Goal: Task Accomplishment & Management: Manage account settings

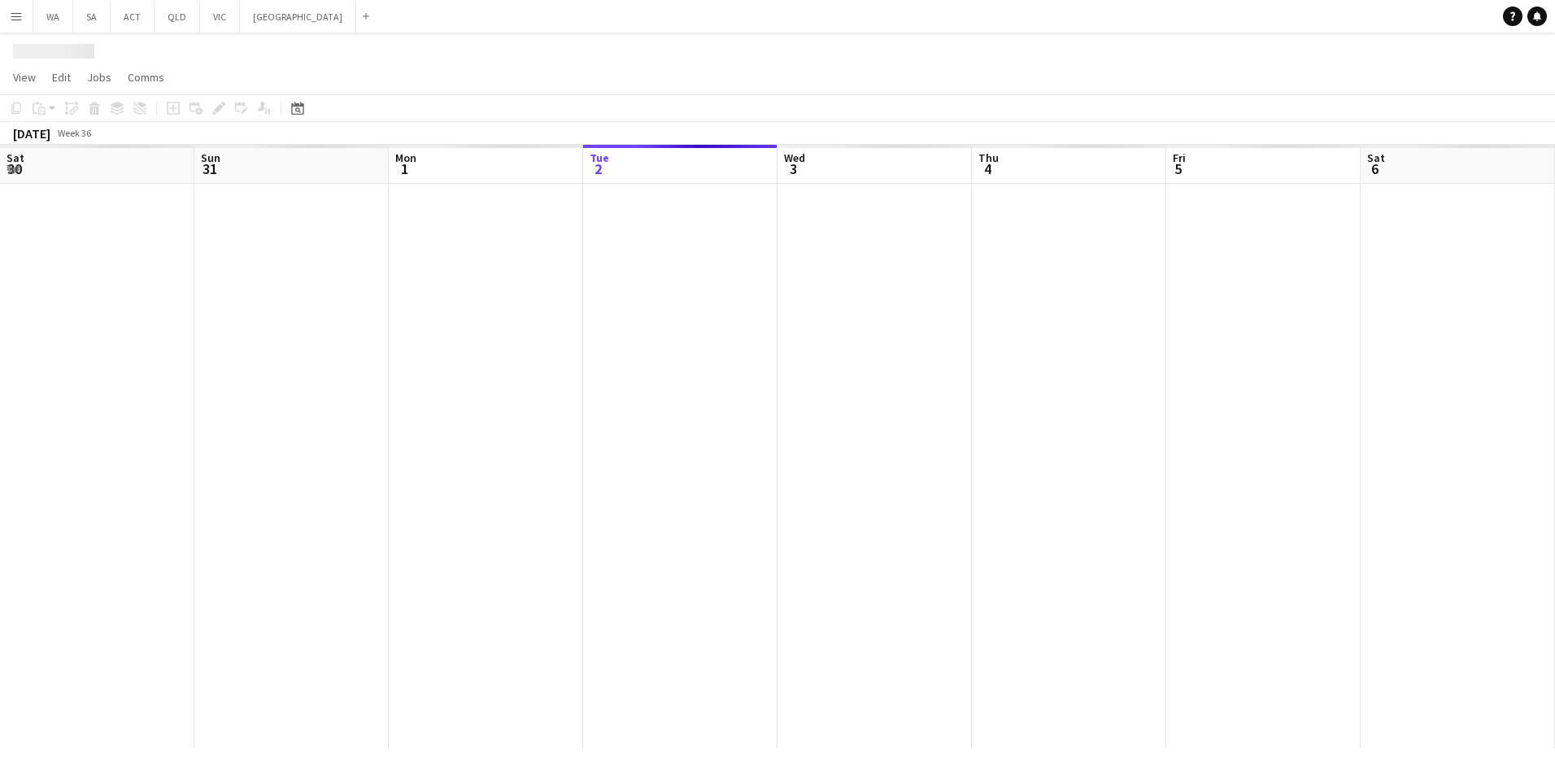
scroll to position [0, 389]
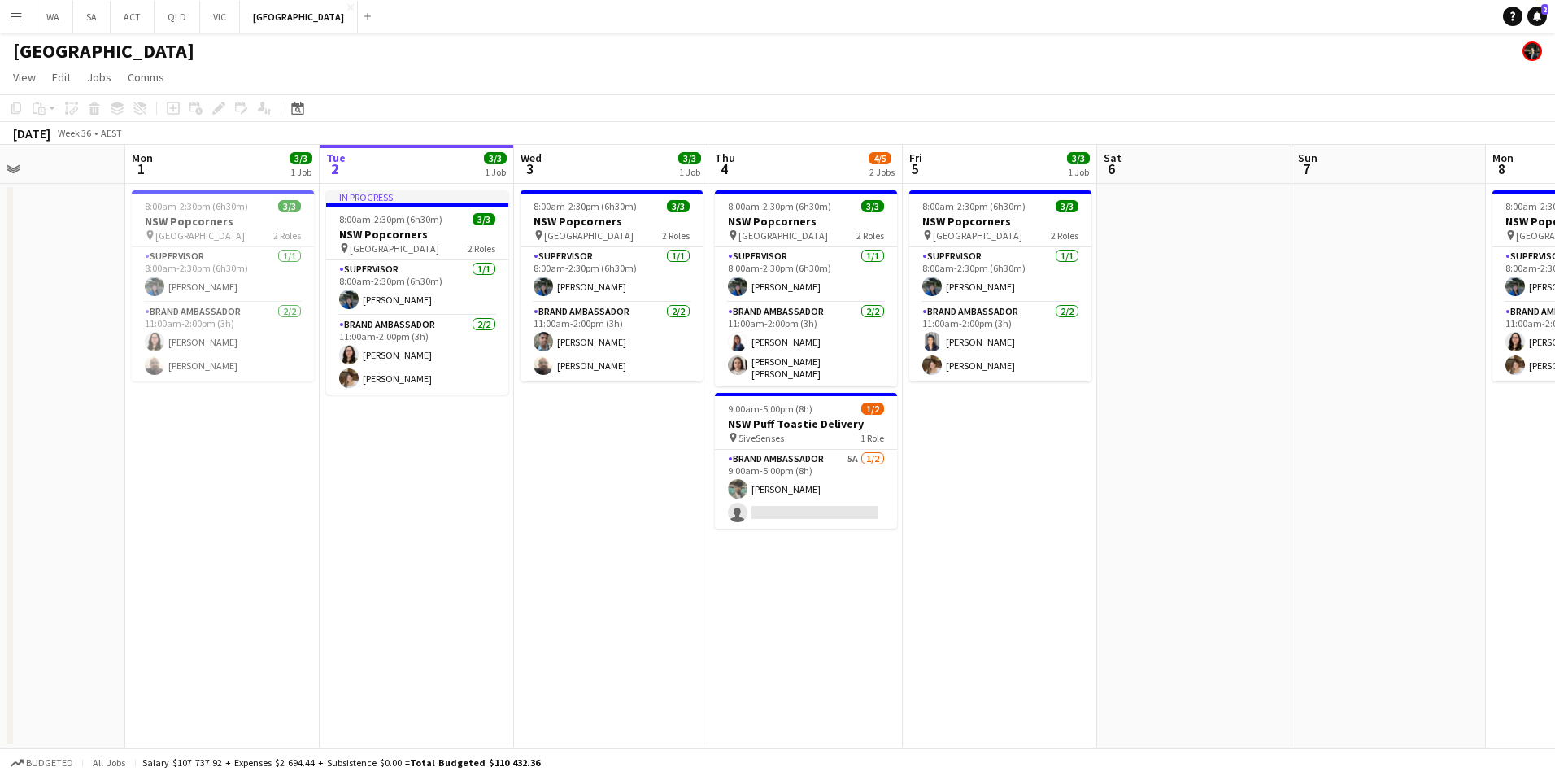
drag, startPoint x: 385, startPoint y: 526, endPoint x: 476, endPoint y: 512, distance: 92.1
click at [512, 524] on app-calendar-viewport "Fri 29 Sat 30 3/3 1 Job Sun 31 Mon 1 3/3 1 Job Tue 2 3/3 1 Job Wed 3 3/3 1 Job …" at bounding box center [777, 446] width 1555 height 603
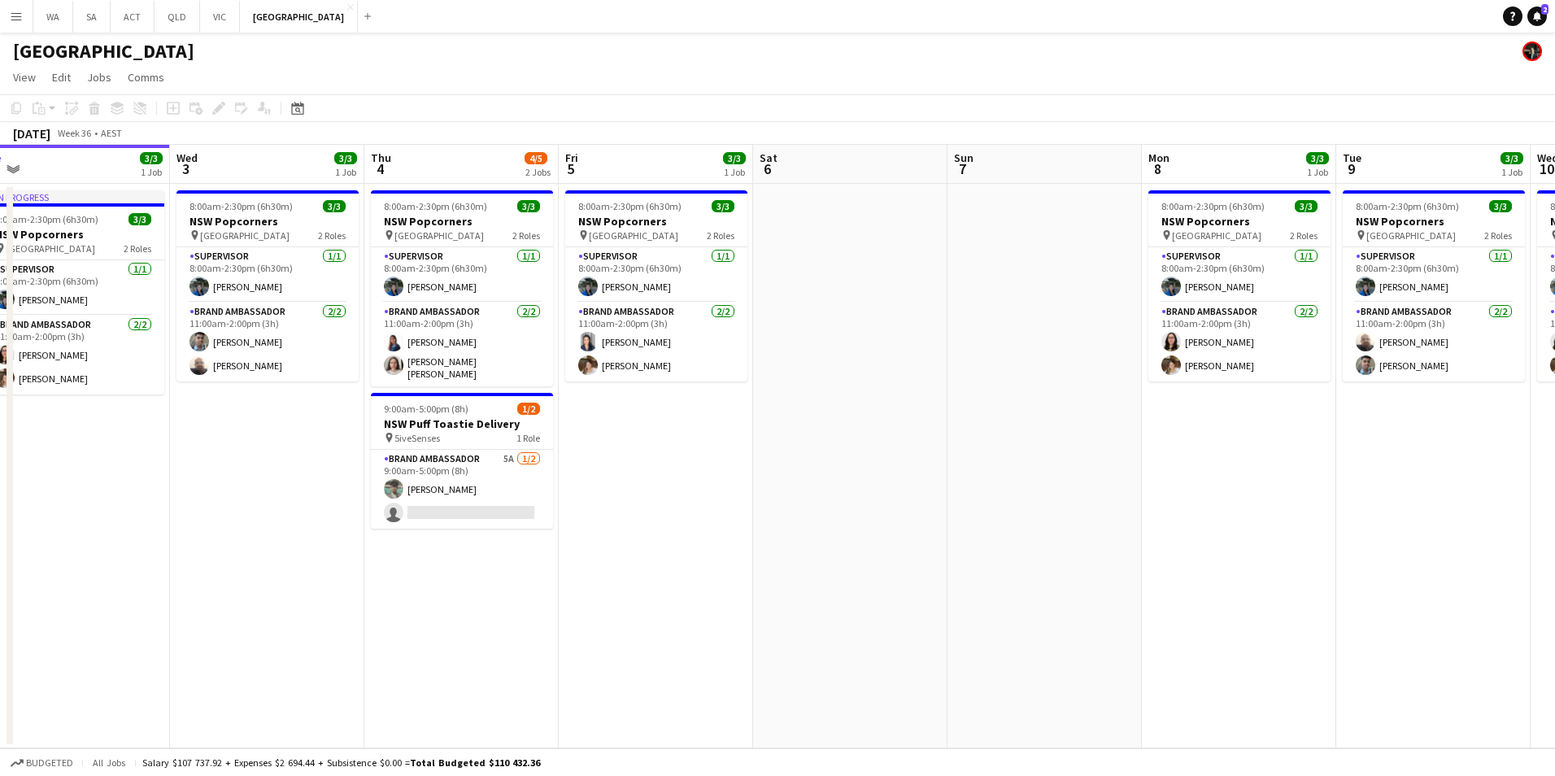
drag, startPoint x: 503, startPoint y: 490, endPoint x: 145, endPoint y: 514, distance: 358.7
click at [148, 516] on app-calendar-viewport "Sat 30 3/3 1 Job Sun 31 Mon 1 3/3 1 Job Tue 2 3/3 1 Job Wed 3 3/3 1 Job Thu 4 4…" at bounding box center [777, 446] width 1555 height 603
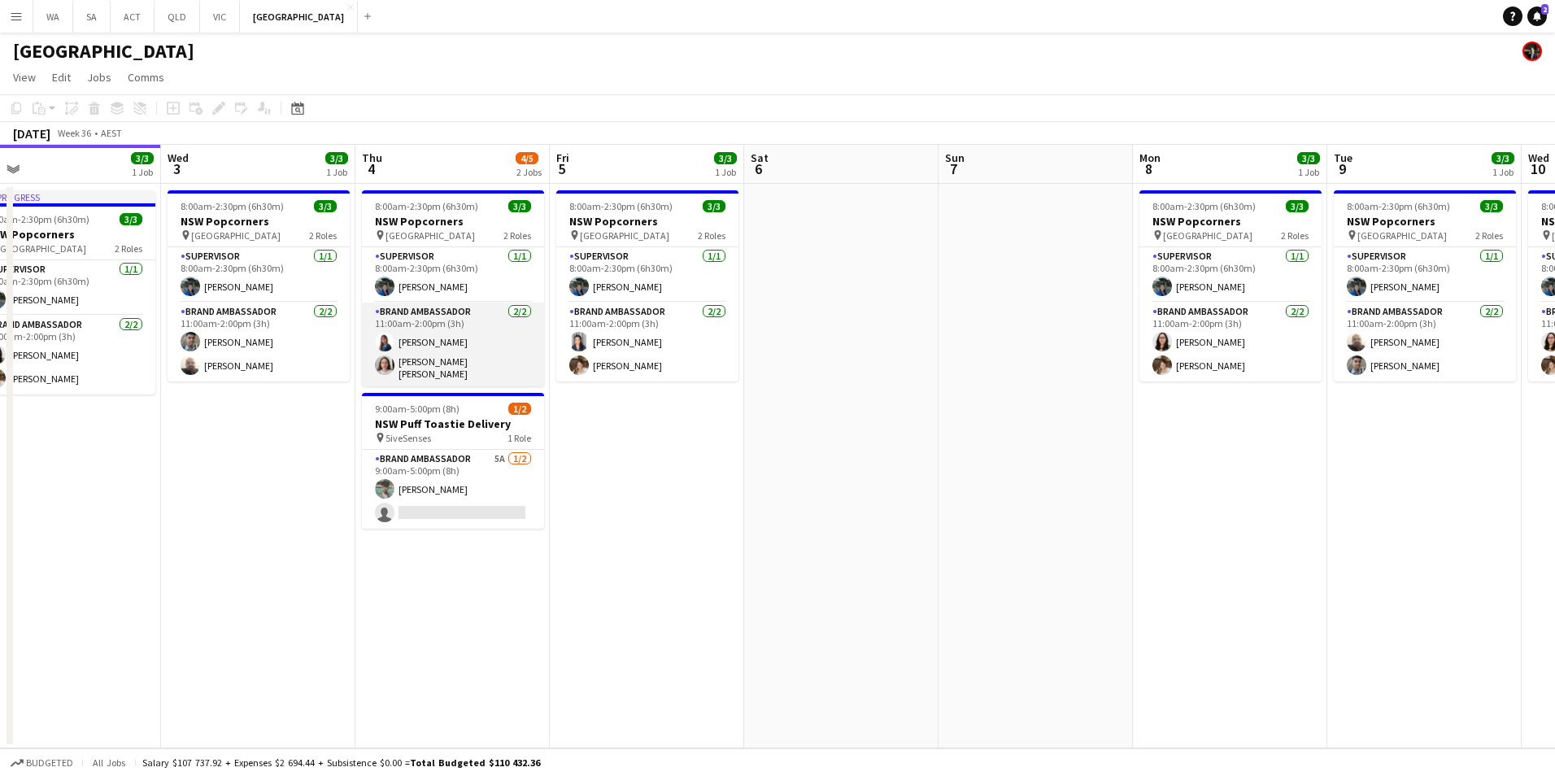
click at [467, 357] on app-card-role "Brand Ambassador [DATE] 11:00am-2:00pm (3h) [PERSON_NAME] [PERSON_NAME] [PERSON…" at bounding box center [453, 345] width 182 height 84
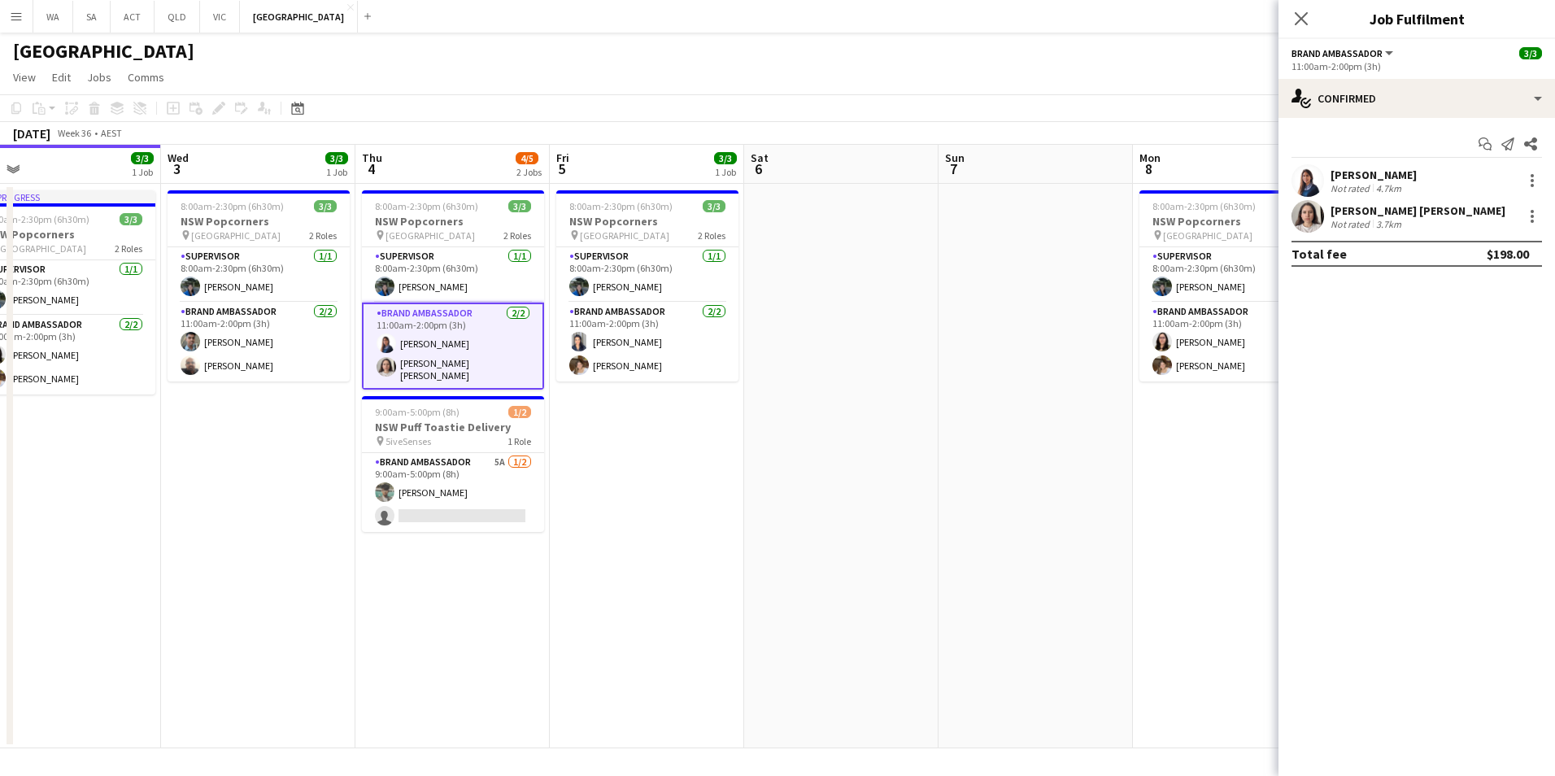
click at [1314, 216] on app-user-avatar at bounding box center [1307, 216] width 33 height 33
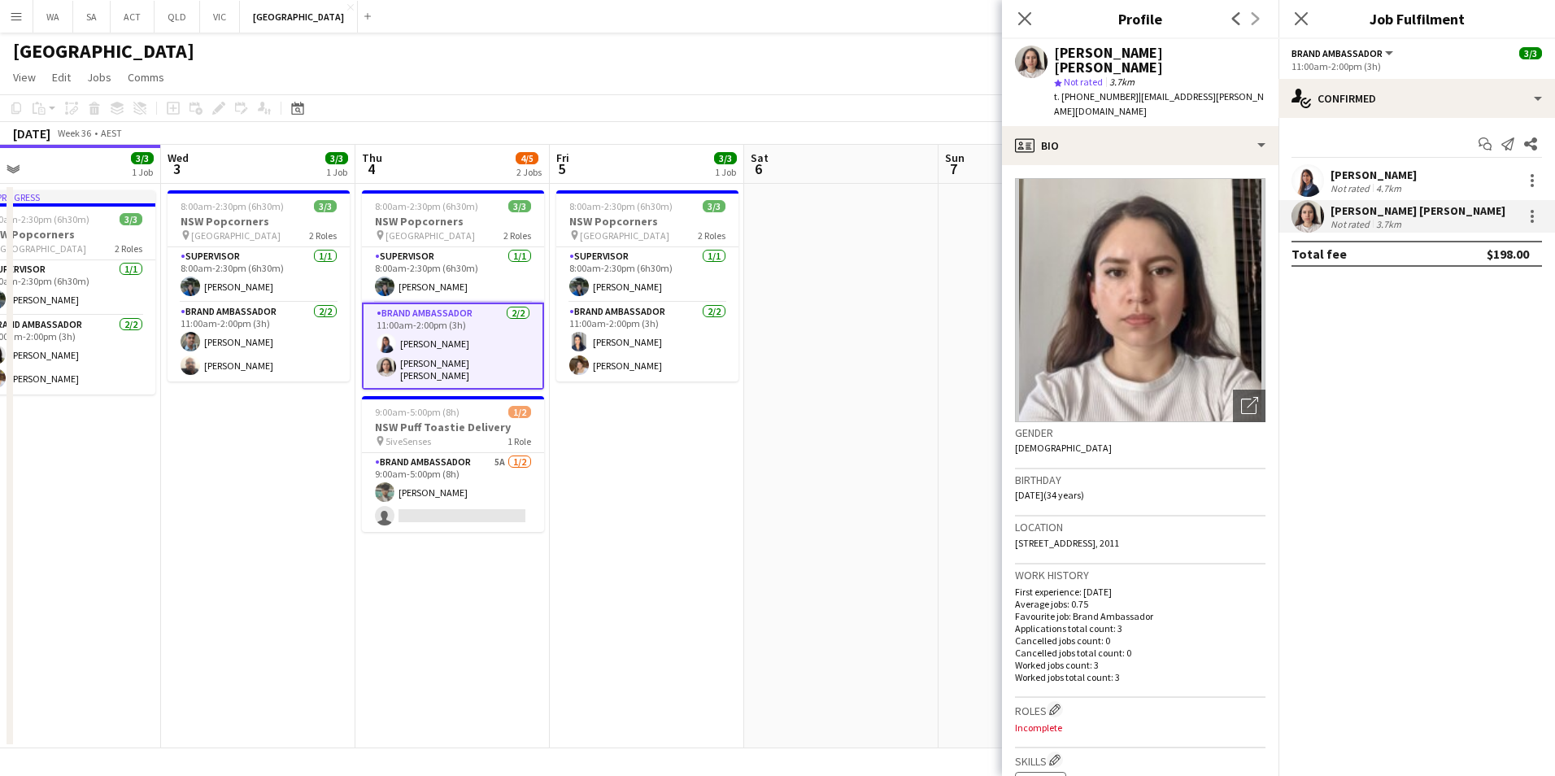
click at [1299, 183] on app-user-avatar at bounding box center [1307, 180] width 33 height 33
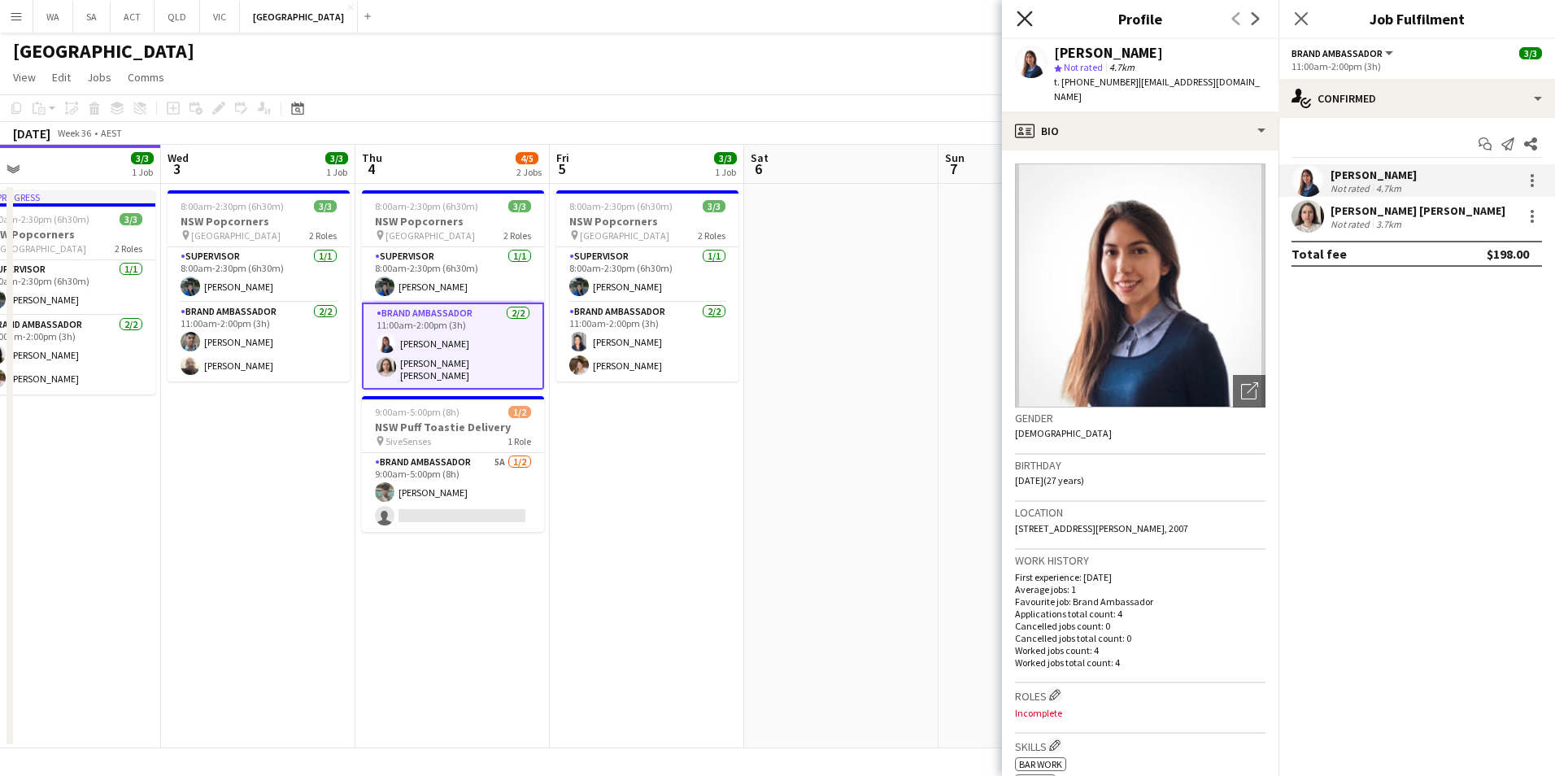
click at [1021, 21] on icon "Close pop-in" at bounding box center [1024, 18] width 15 height 15
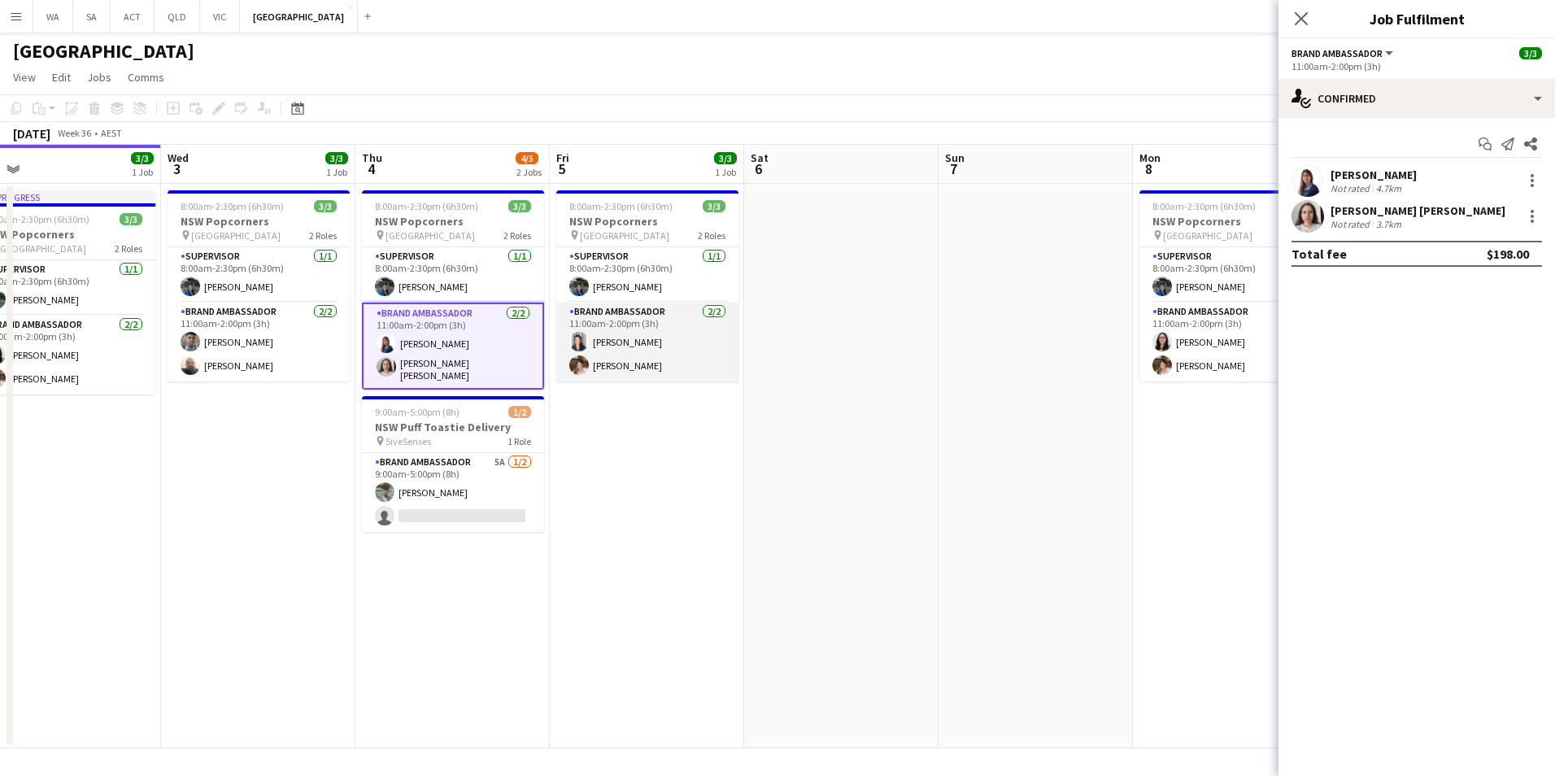
click at [638, 345] on app-card-role "Brand Ambassador [DATE] 11:00am-2:00pm (3h) [PERSON_NAME] [PERSON_NAME]" at bounding box center [647, 342] width 182 height 79
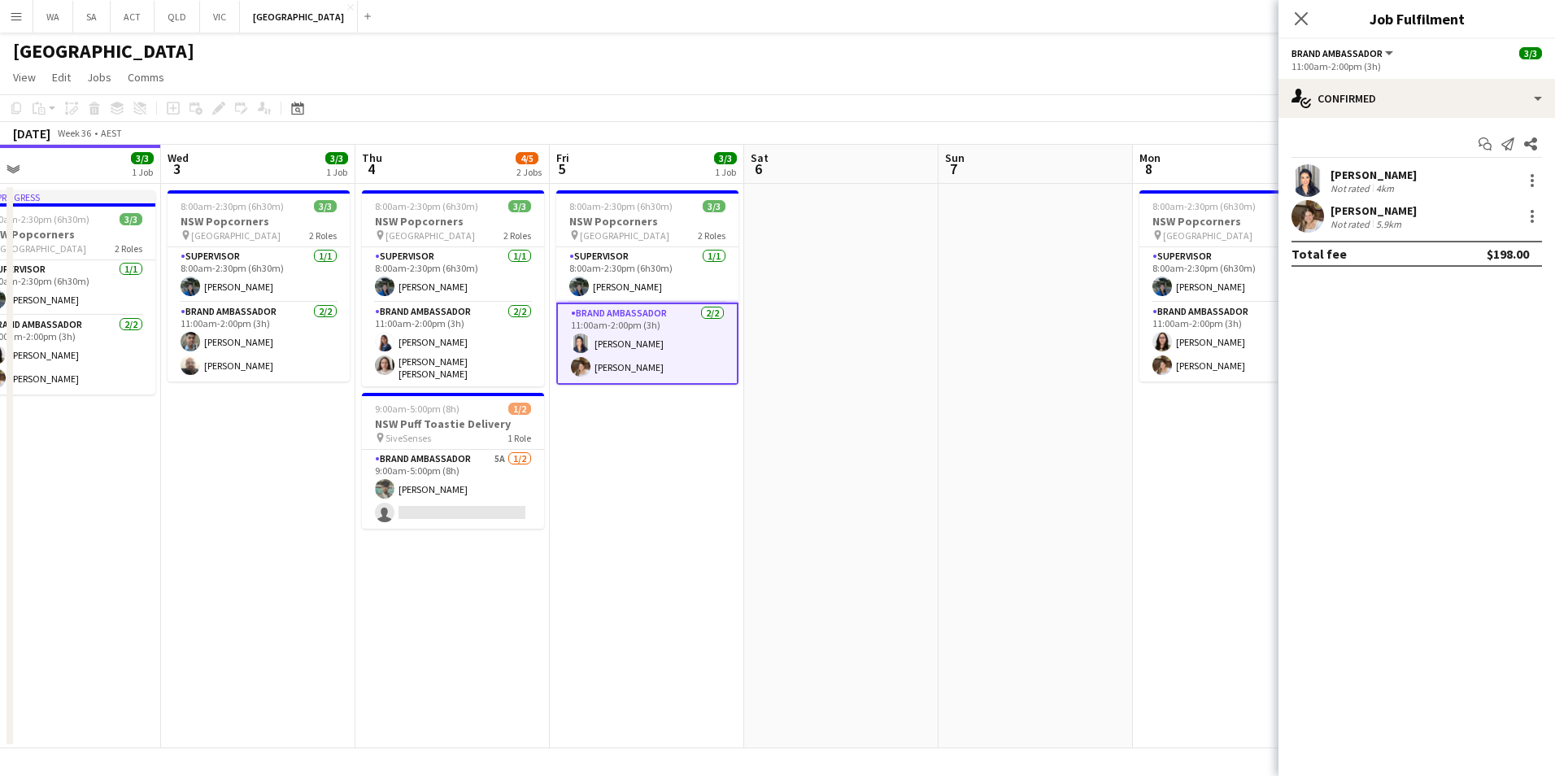
click at [1305, 178] on app-user-avatar at bounding box center [1307, 180] width 33 height 33
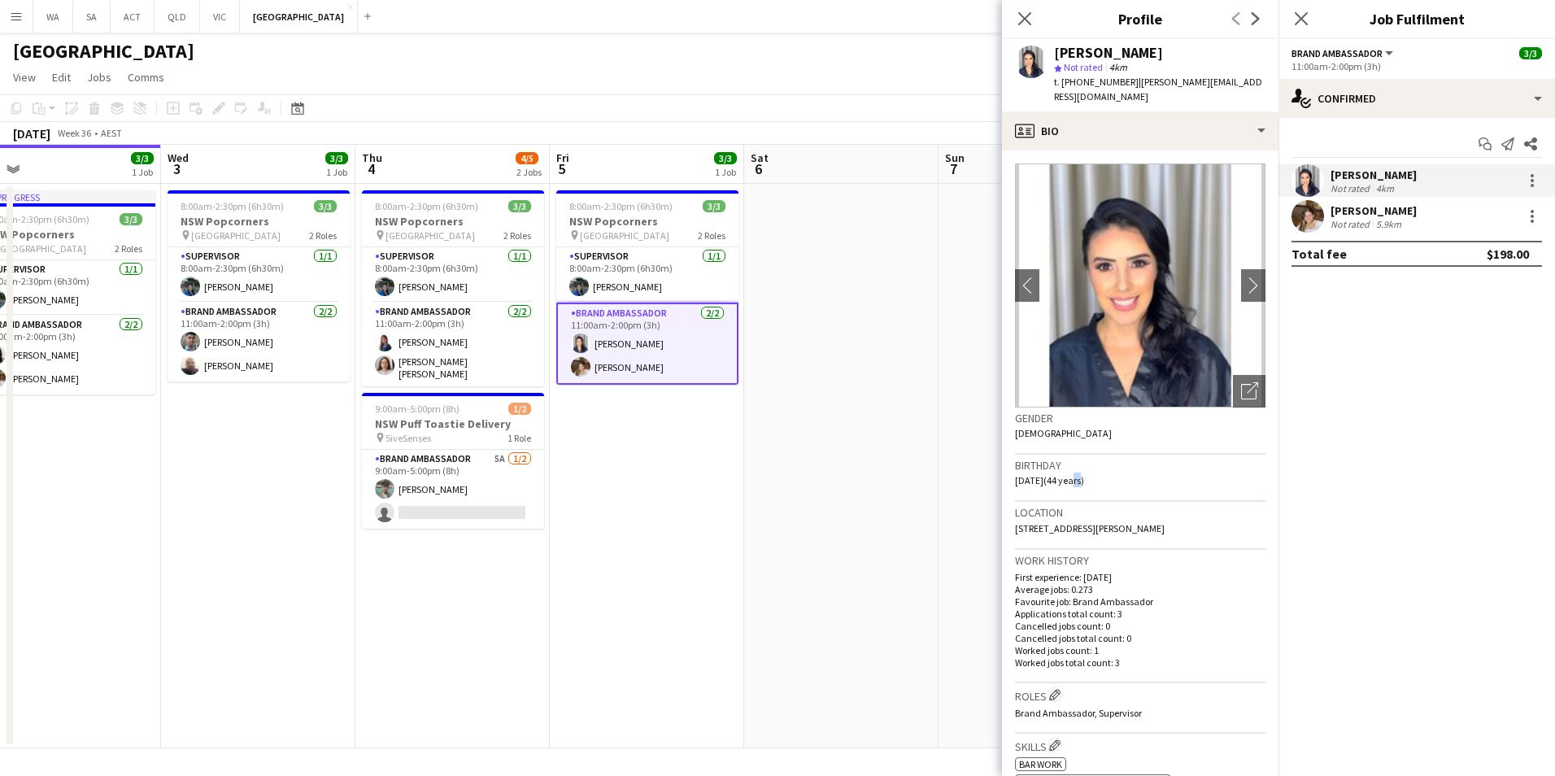
click at [1084, 474] on span "[DATE] (44 years)" at bounding box center [1049, 480] width 69 height 12
drag, startPoint x: 1109, startPoint y: 474, endPoint x: 1064, endPoint y: 484, distance: 46.6
click at [1064, 484] on div "Birthday [DEMOGRAPHIC_DATA] (44 years)" at bounding box center [1140, 478] width 250 height 47
drag, startPoint x: 1064, startPoint y: 484, endPoint x: 1243, endPoint y: 273, distance: 276.9
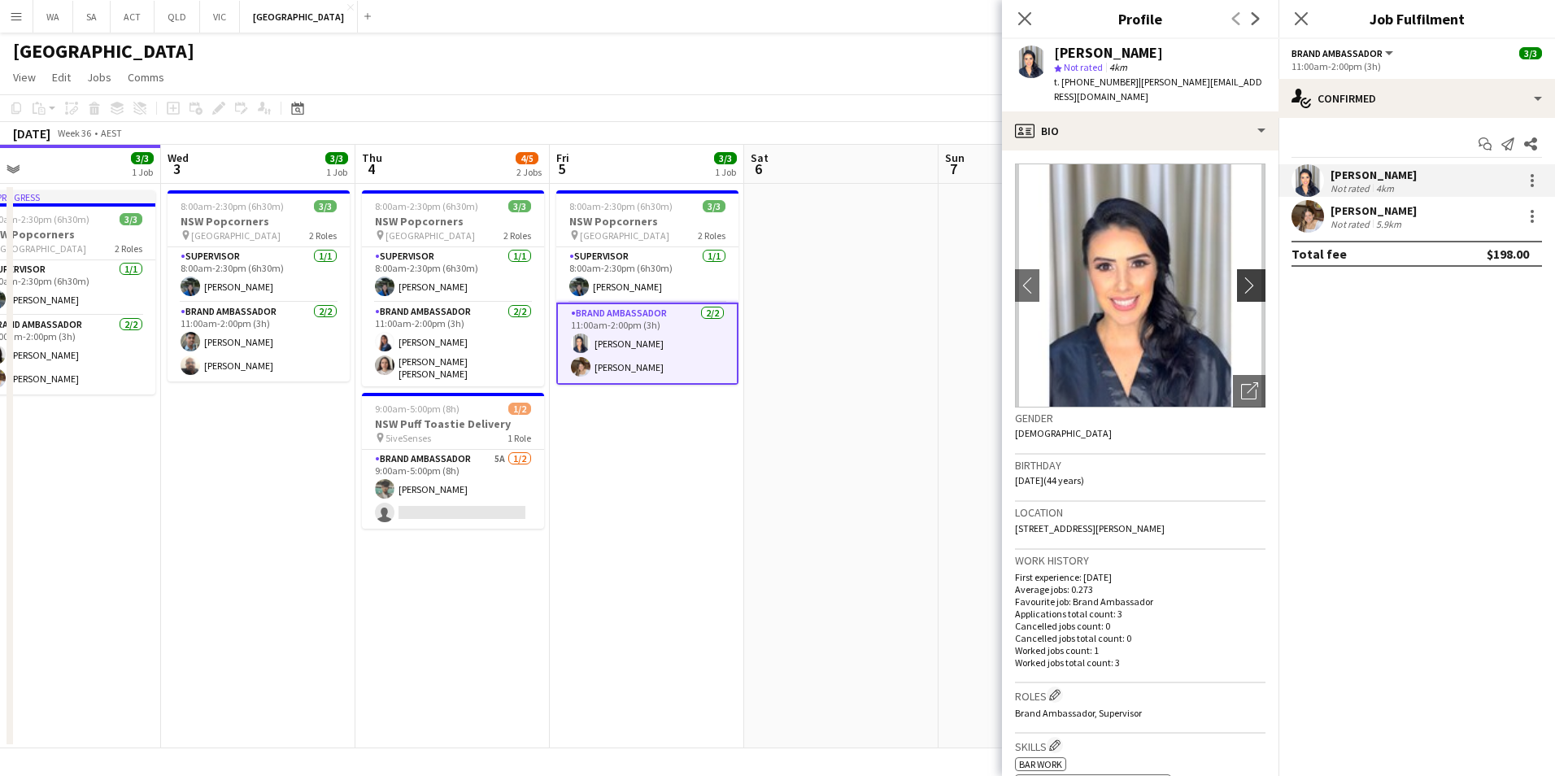
click at [1243, 277] on app-icon "chevron-right" at bounding box center [1253, 285] width 25 height 17
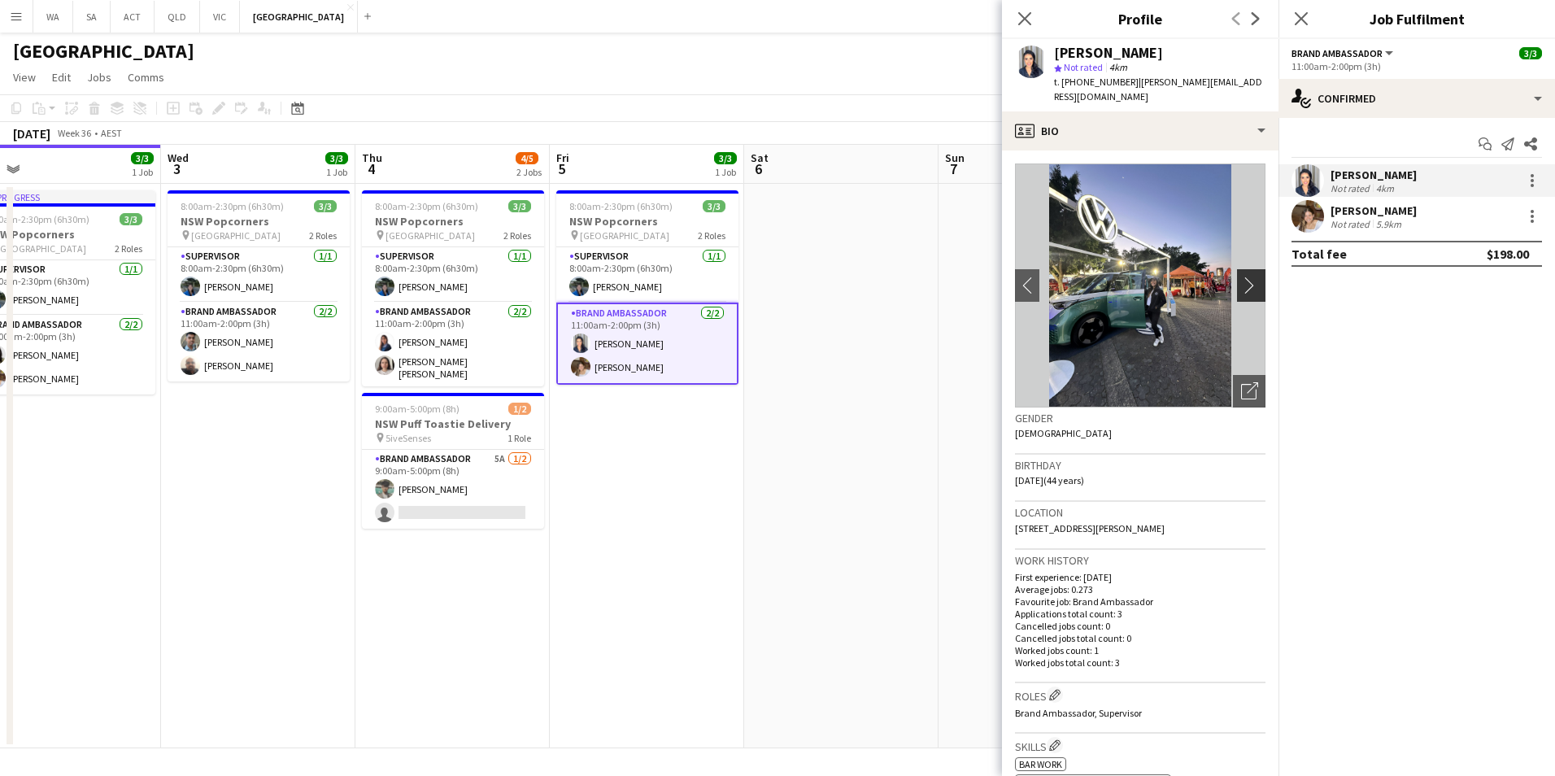
click at [1243, 277] on app-icon "chevron-right" at bounding box center [1253, 285] width 25 height 17
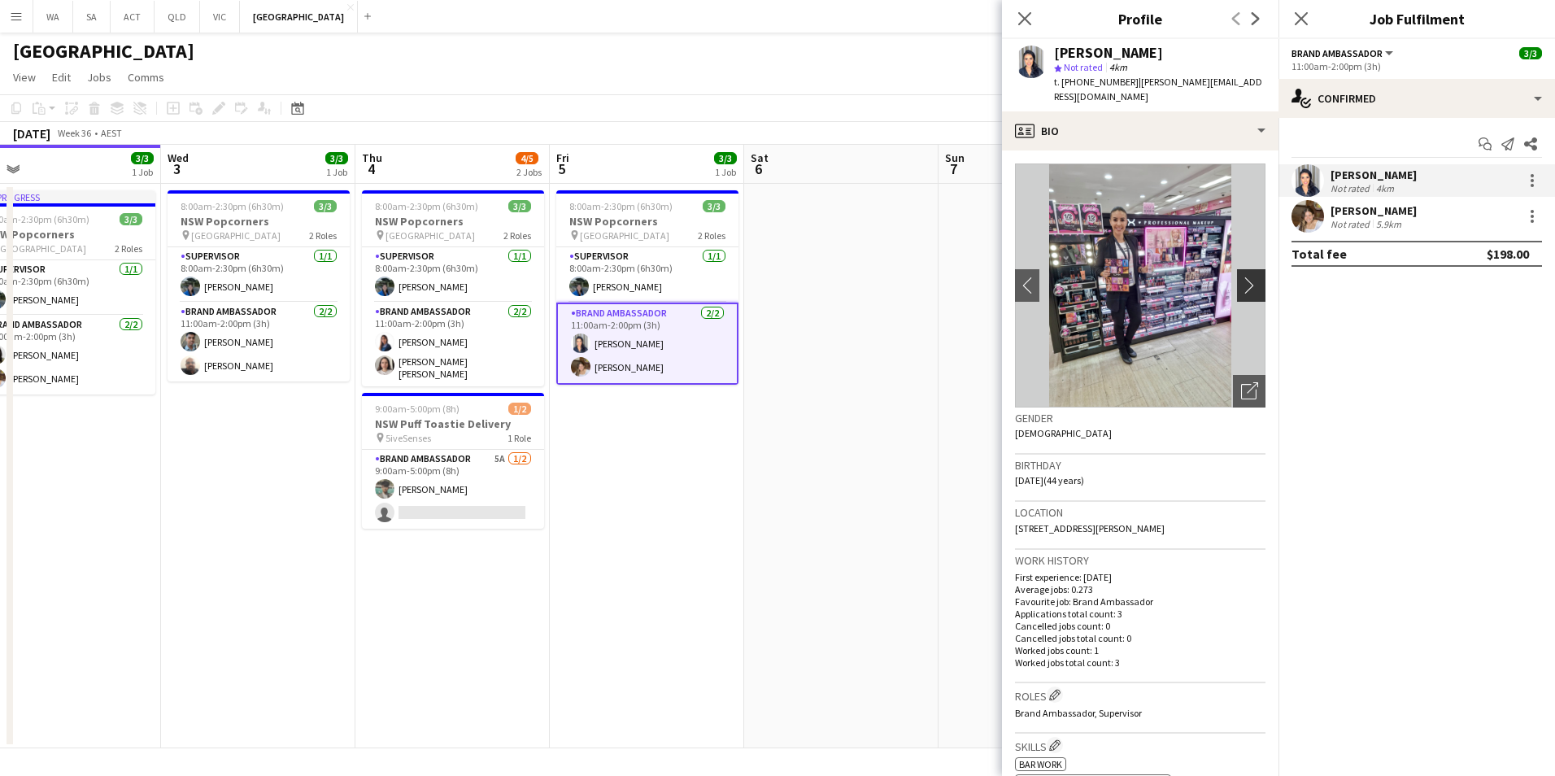
click at [1241, 277] on app-icon "chevron-right" at bounding box center [1253, 285] width 25 height 17
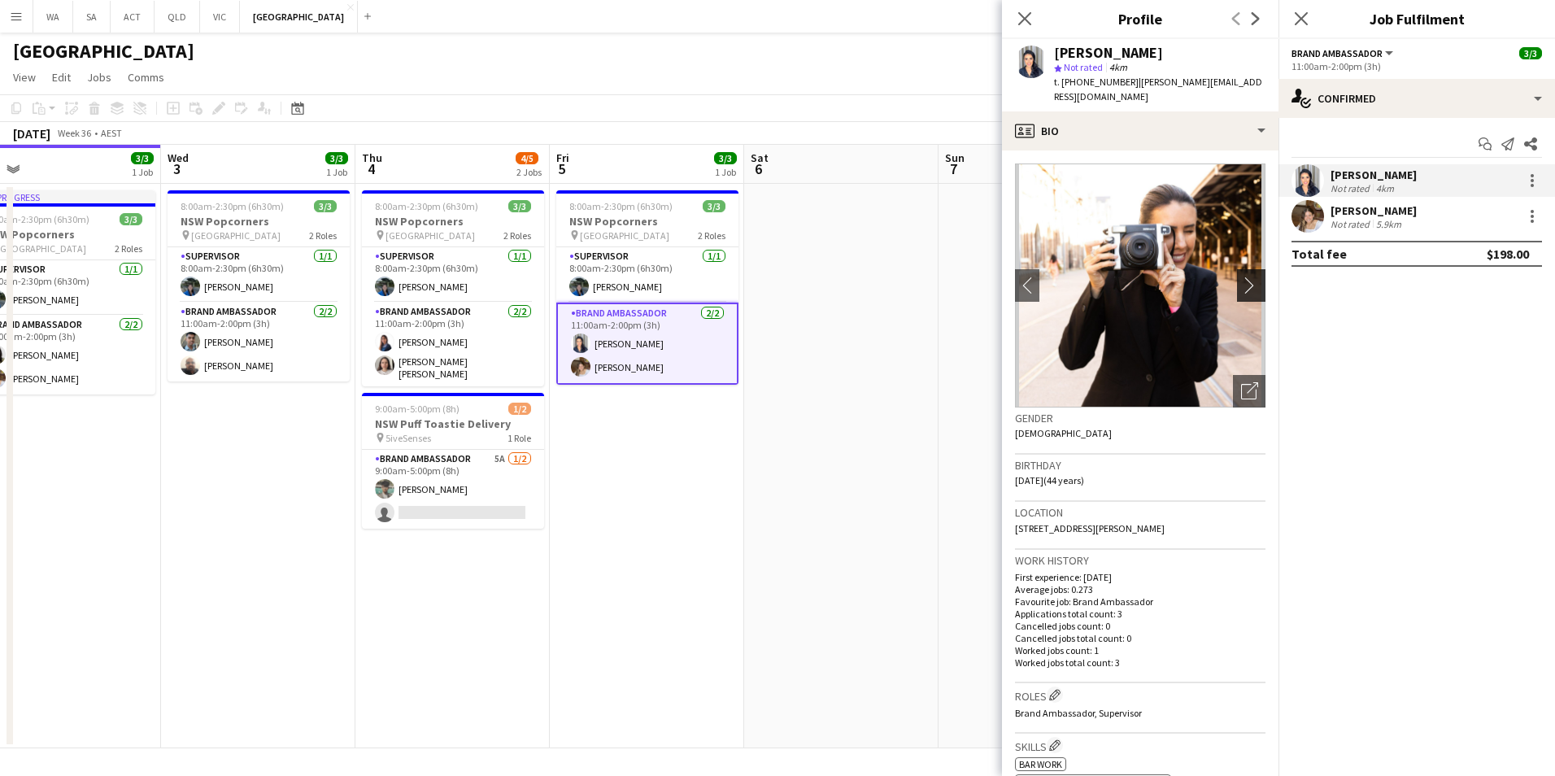
click at [1237, 269] on button "chevron-right" at bounding box center [1253, 285] width 33 height 33
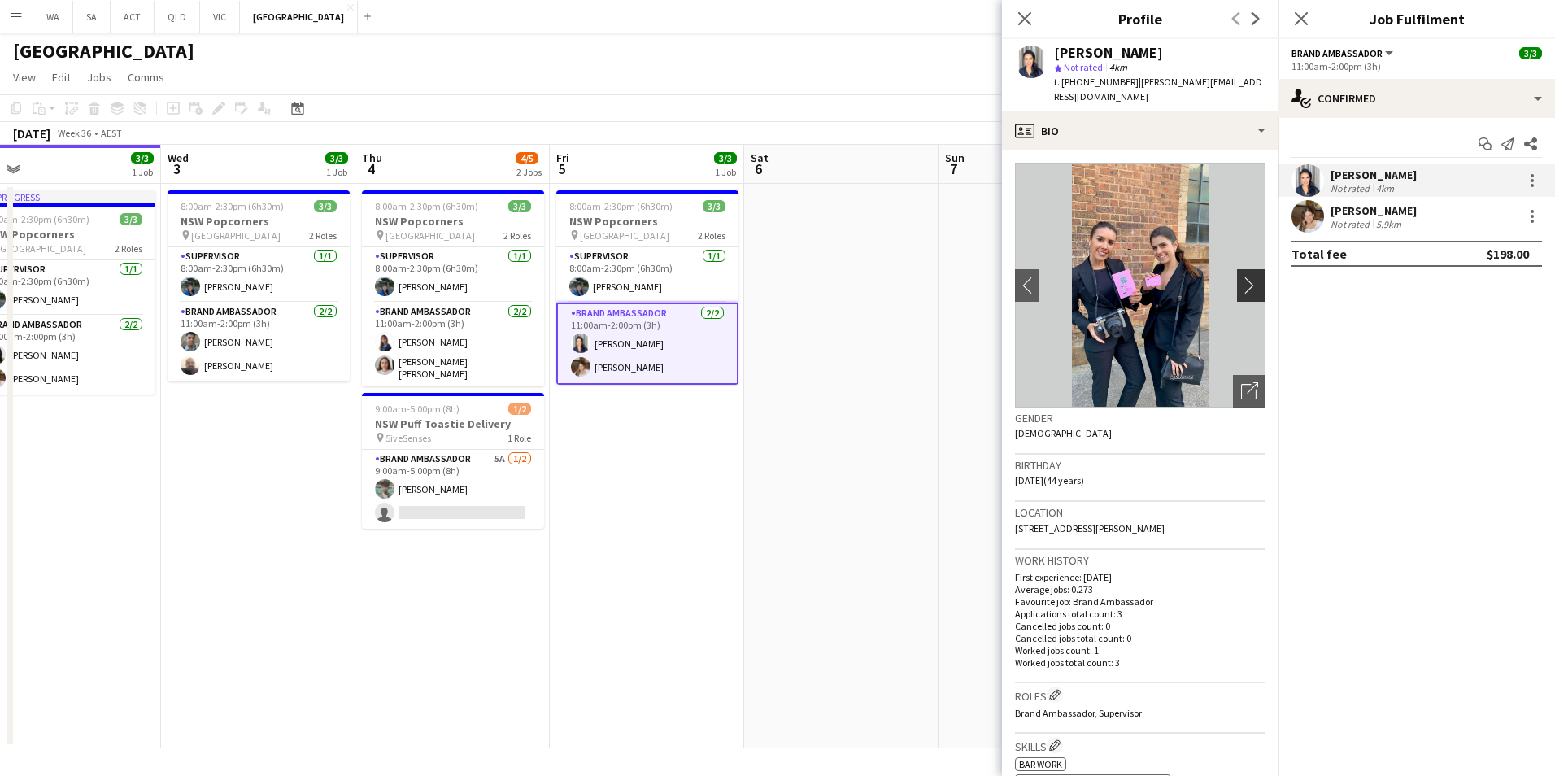
click at [1237, 269] on button "chevron-right" at bounding box center [1253, 285] width 33 height 33
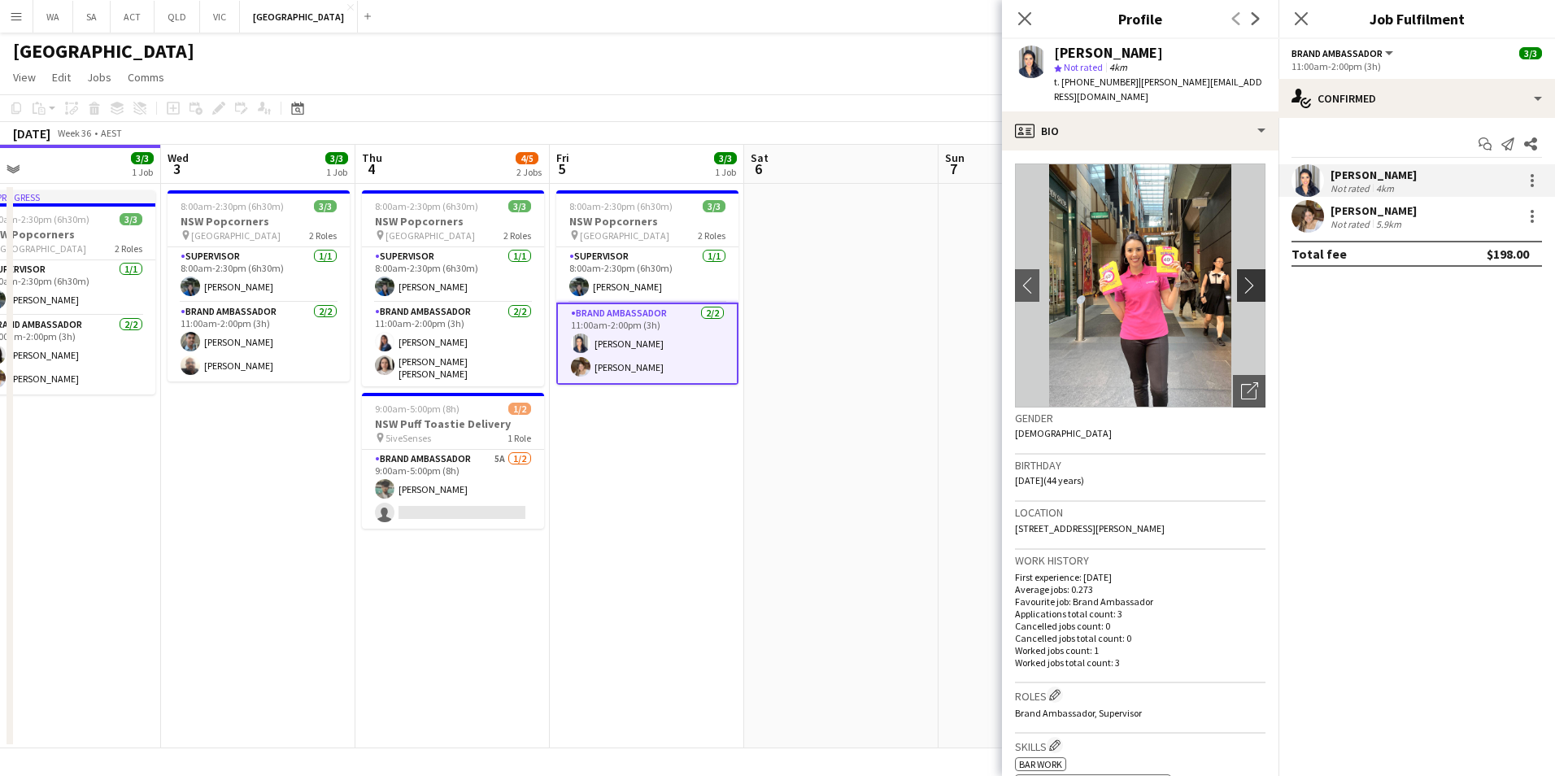
click at [1237, 269] on button "chevron-right" at bounding box center [1253, 285] width 33 height 33
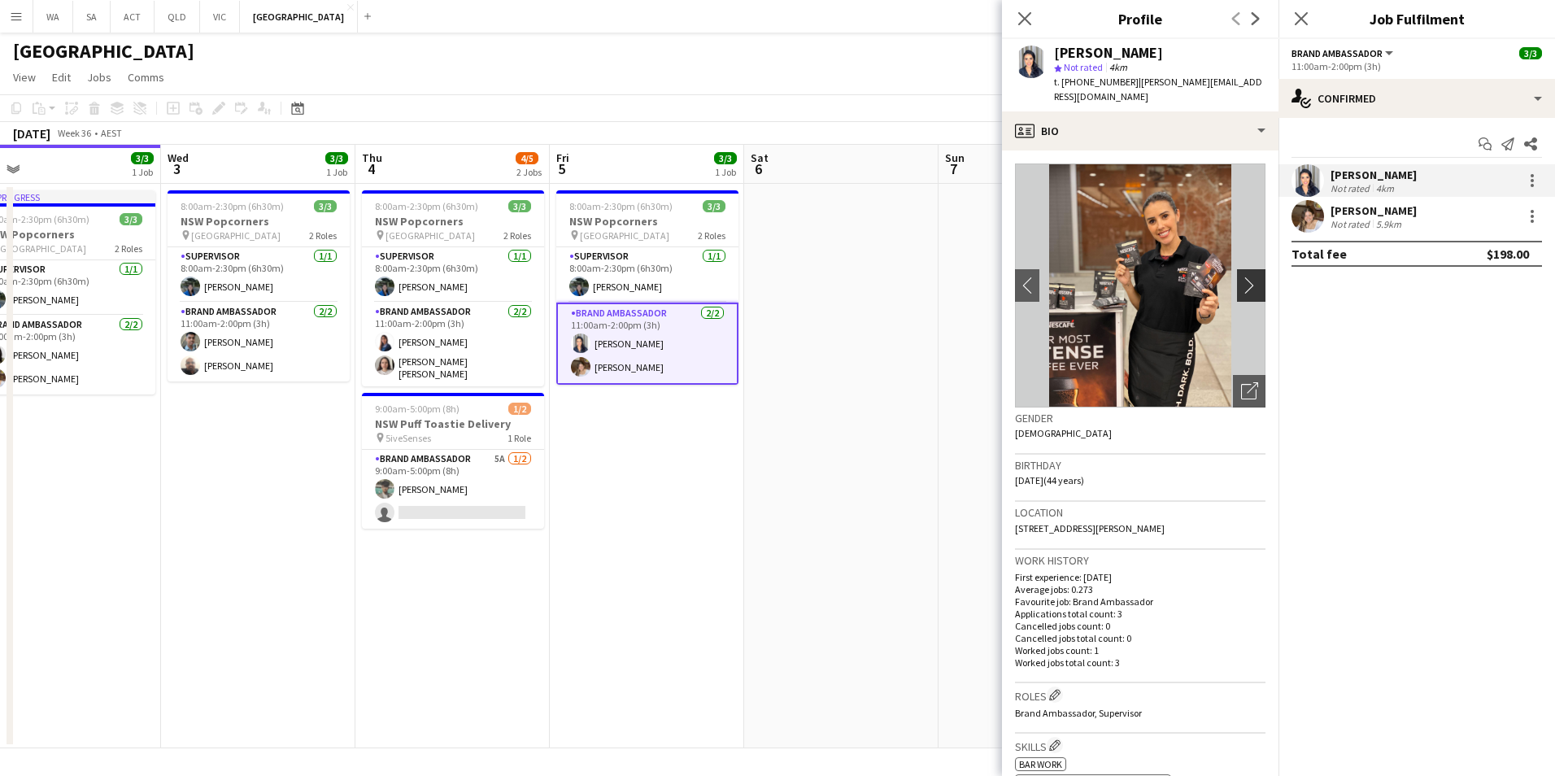
click at [1237, 269] on button "chevron-right" at bounding box center [1253, 285] width 33 height 33
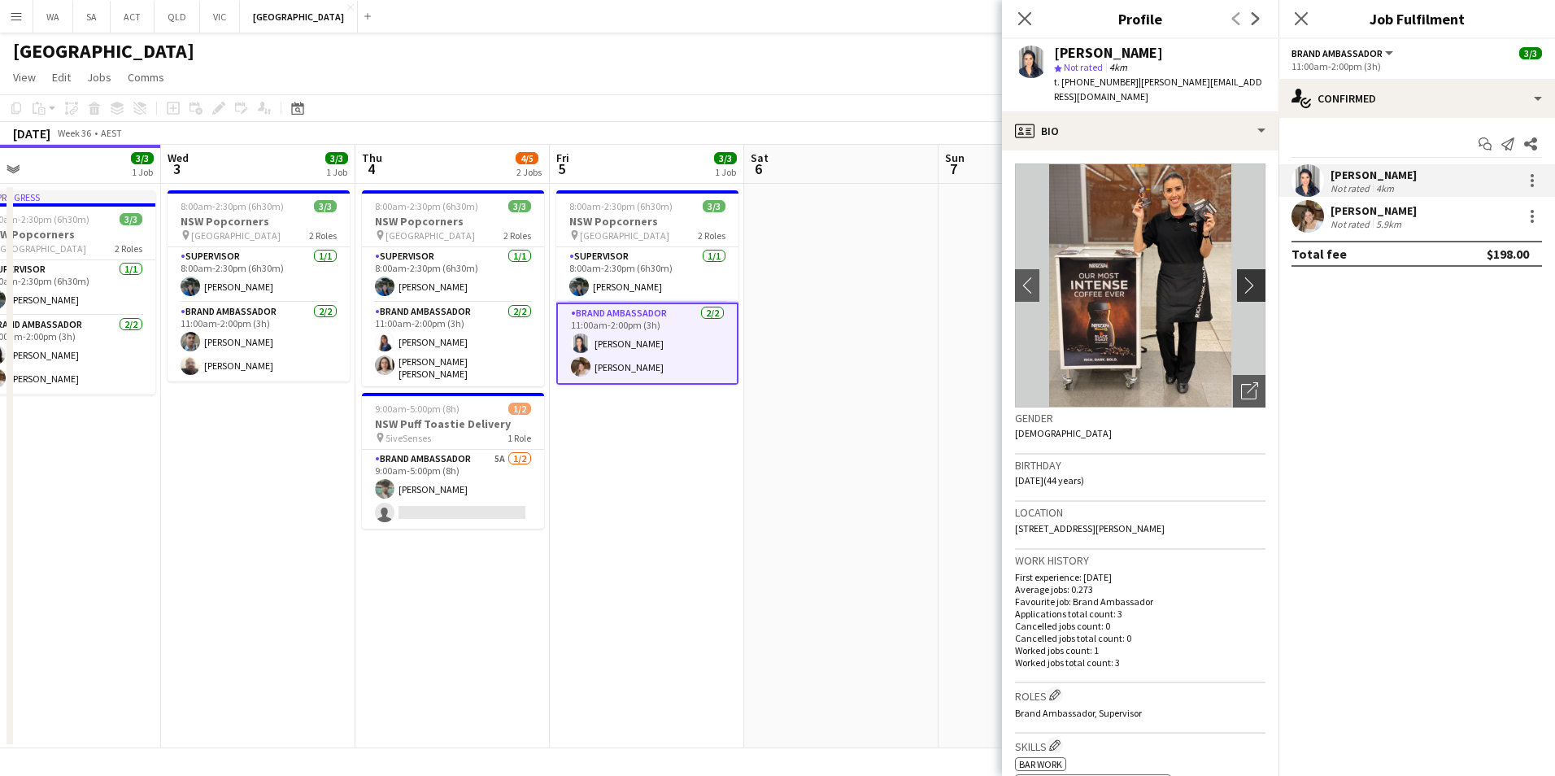
click at [1237, 269] on button "chevron-right" at bounding box center [1253, 285] width 33 height 33
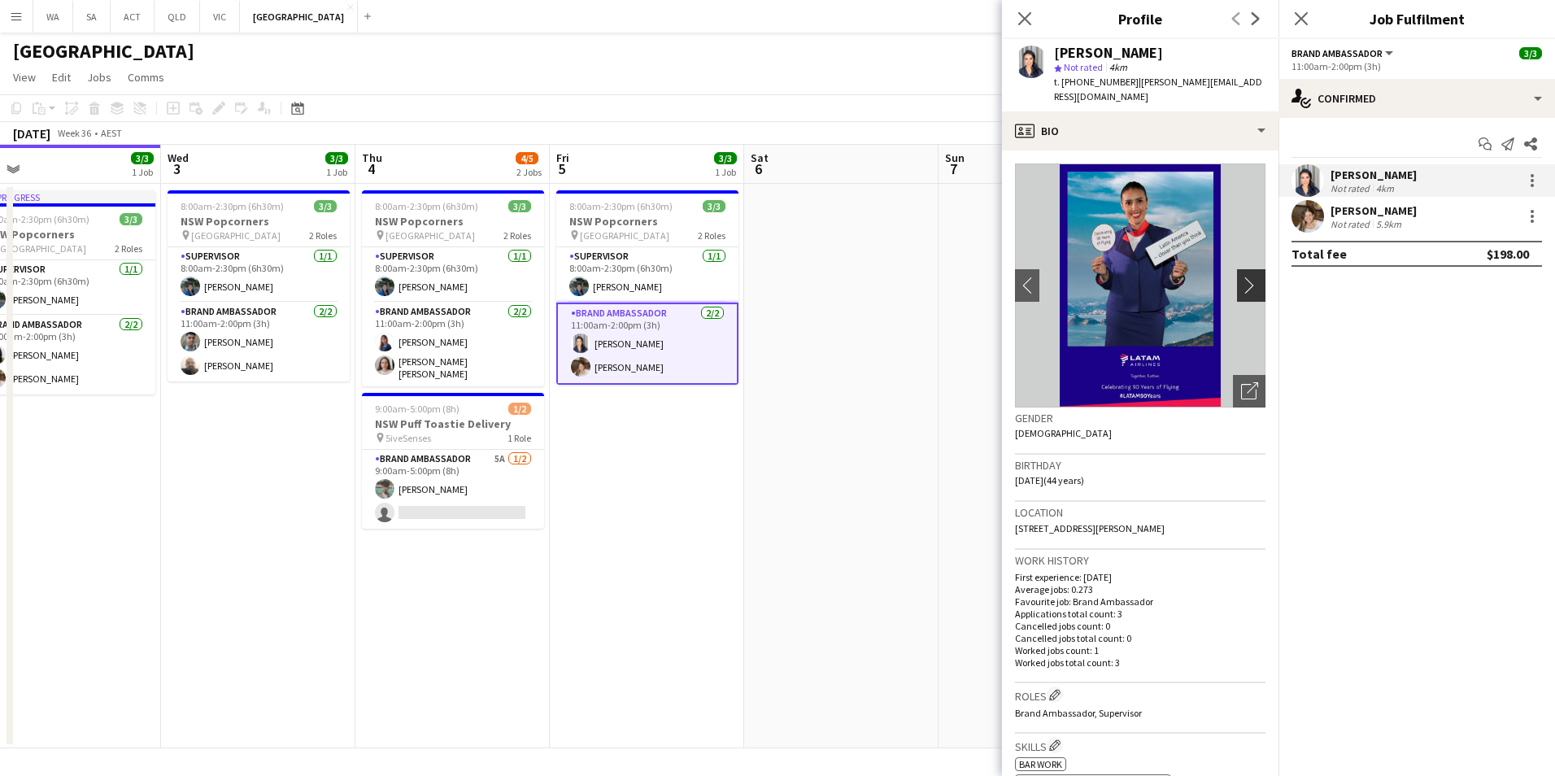
click at [1237, 269] on button "chevron-right" at bounding box center [1253, 285] width 33 height 33
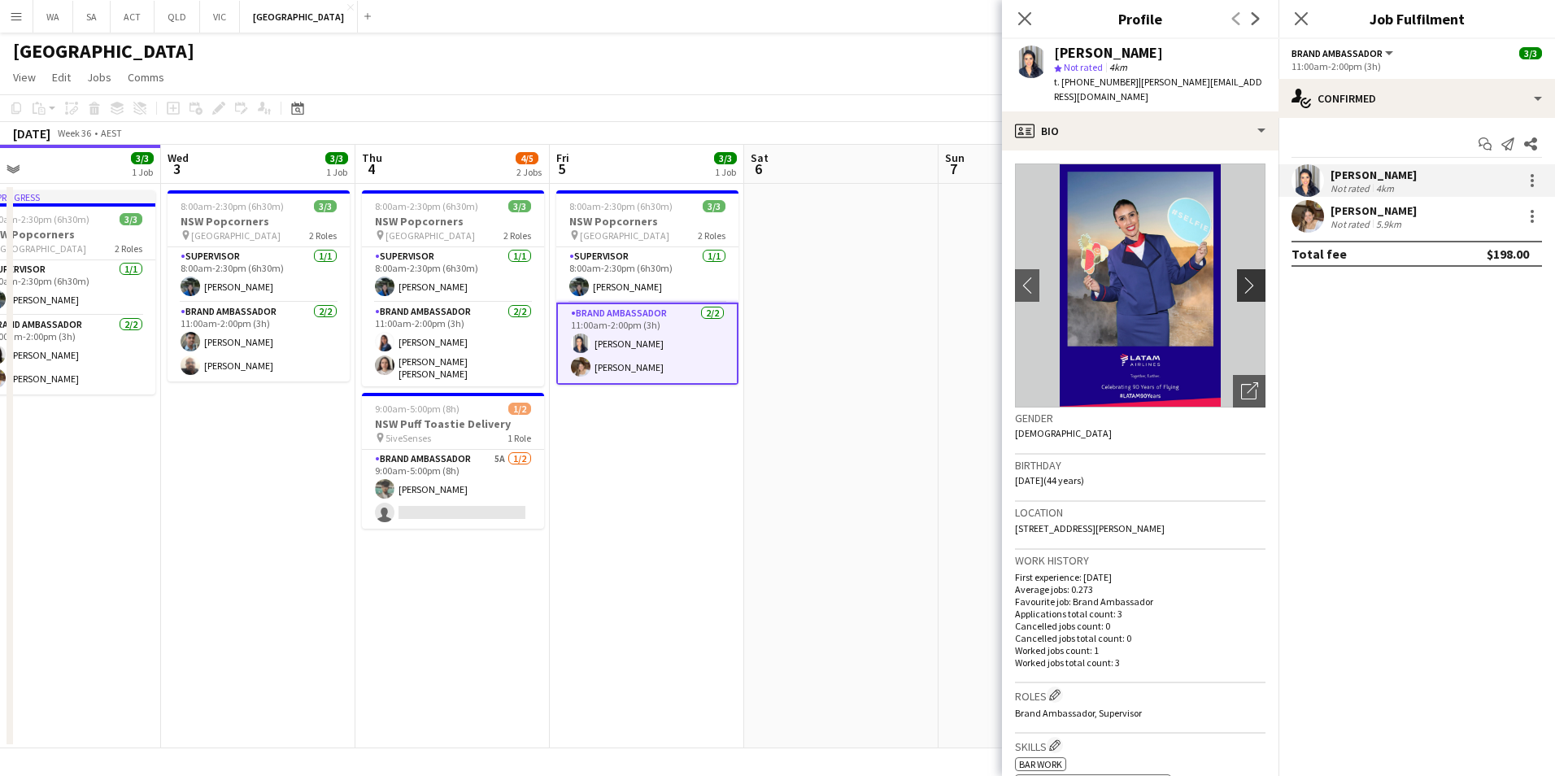
click at [1237, 269] on button "chevron-right" at bounding box center [1253, 285] width 33 height 33
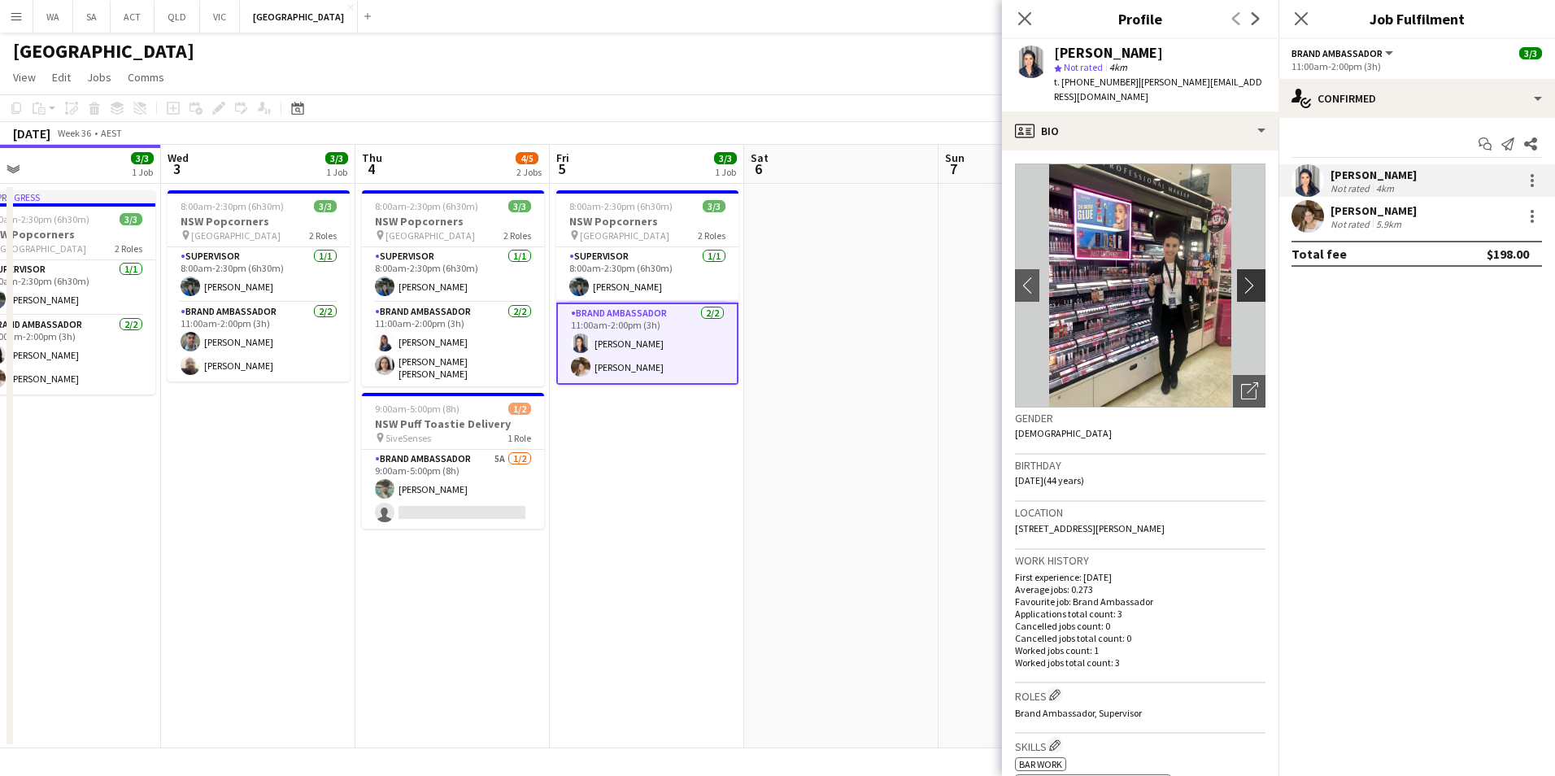
click at [1237, 269] on button "chevron-right" at bounding box center [1253, 285] width 33 height 33
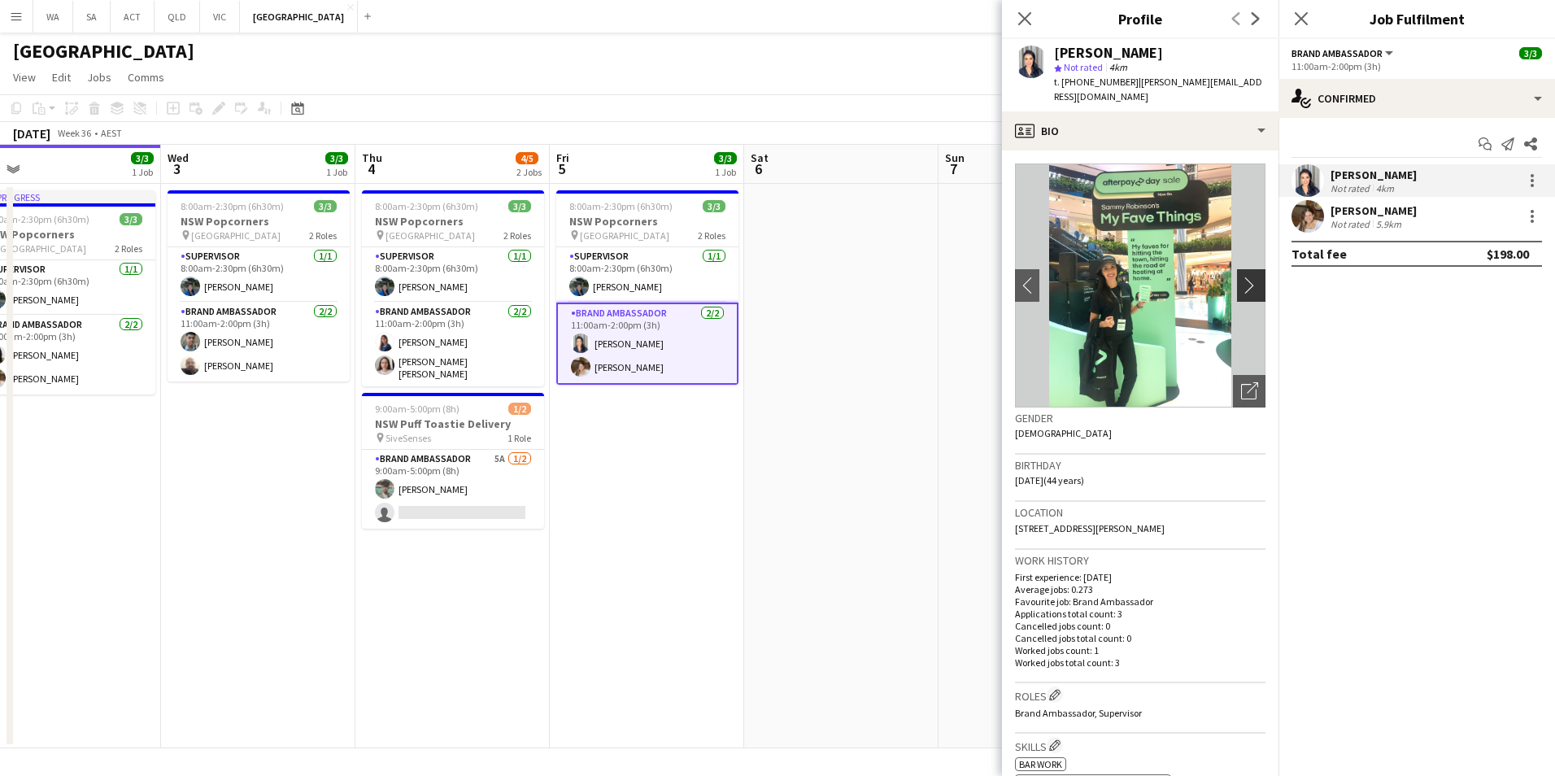
click at [1237, 269] on button "chevron-right" at bounding box center [1253, 285] width 33 height 33
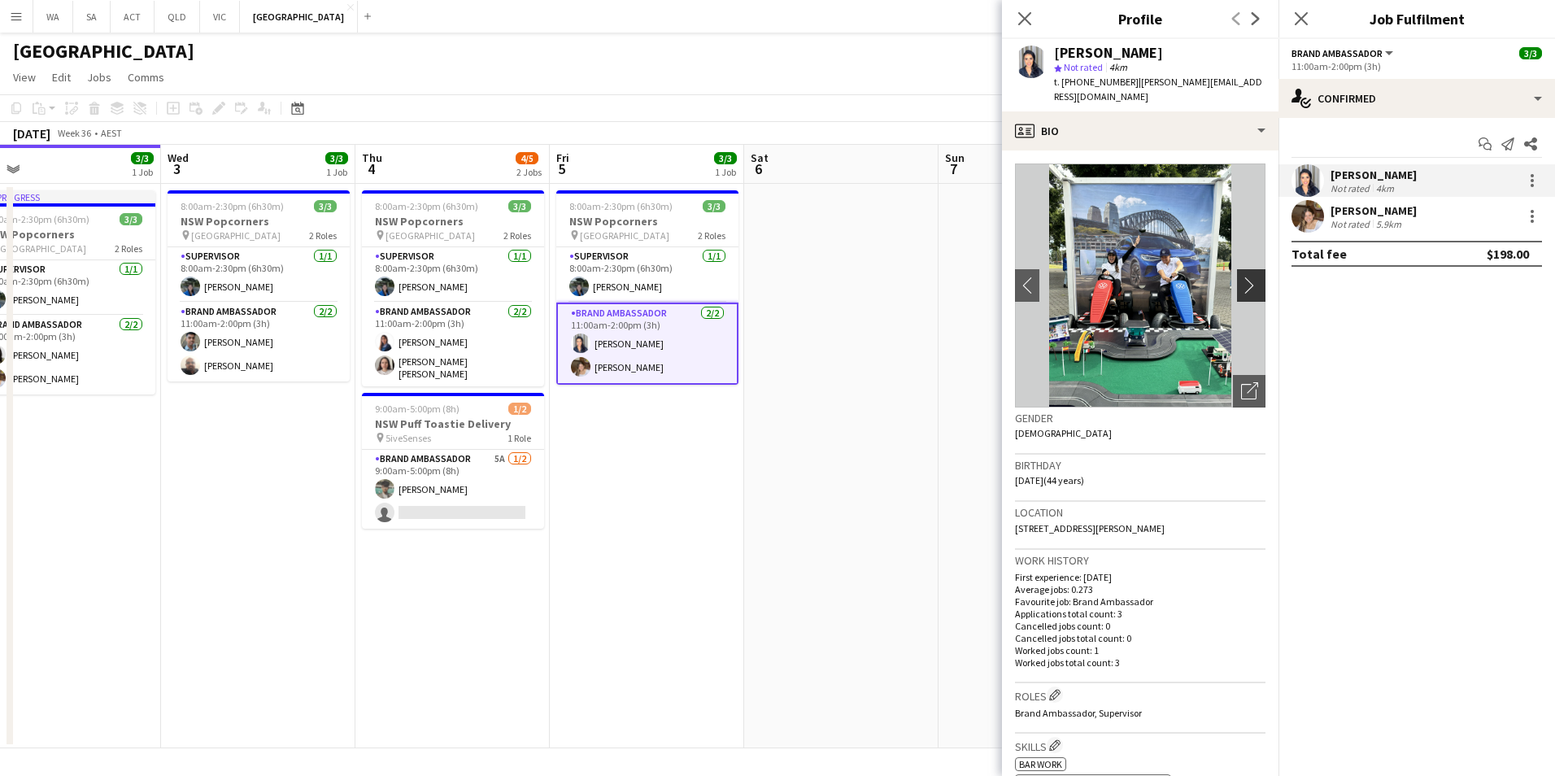
click at [1241, 277] on app-icon "chevron-right" at bounding box center [1253, 285] width 25 height 17
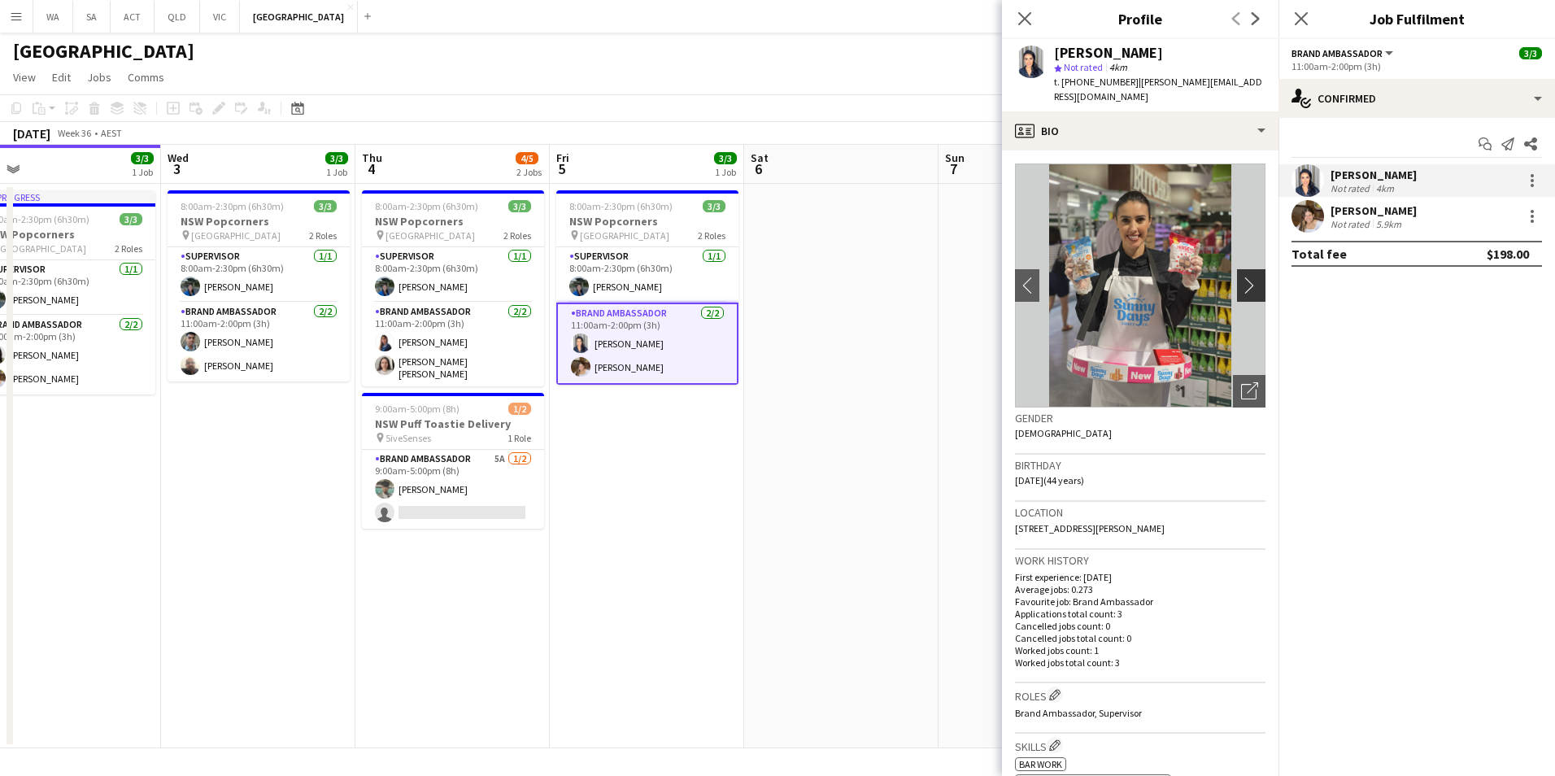
click at [1237, 269] on button "chevron-right" at bounding box center [1253, 285] width 33 height 33
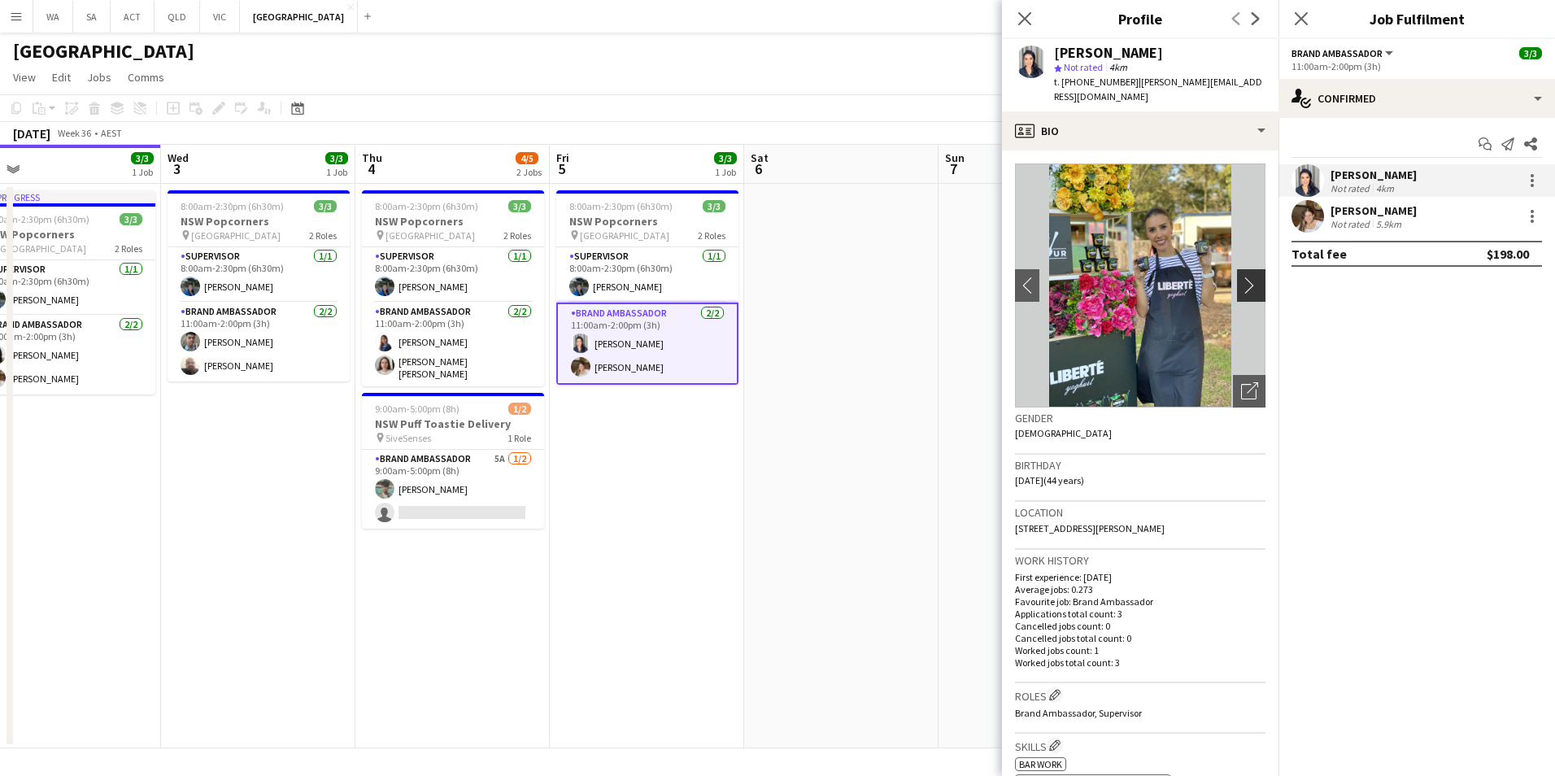
click at [1237, 269] on button "chevron-right" at bounding box center [1253, 285] width 33 height 33
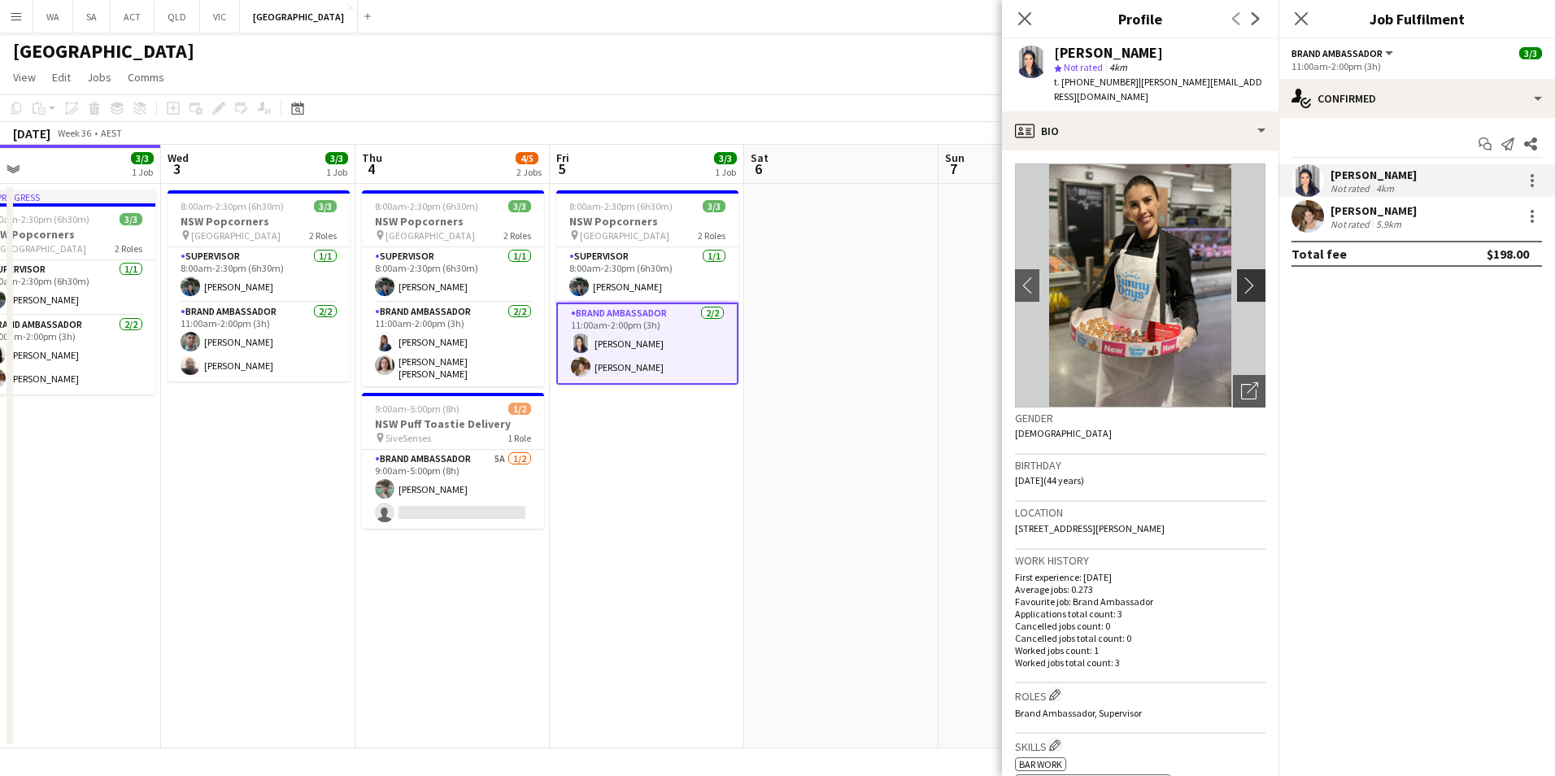
click at [1247, 269] on button "chevron-right" at bounding box center [1253, 285] width 33 height 33
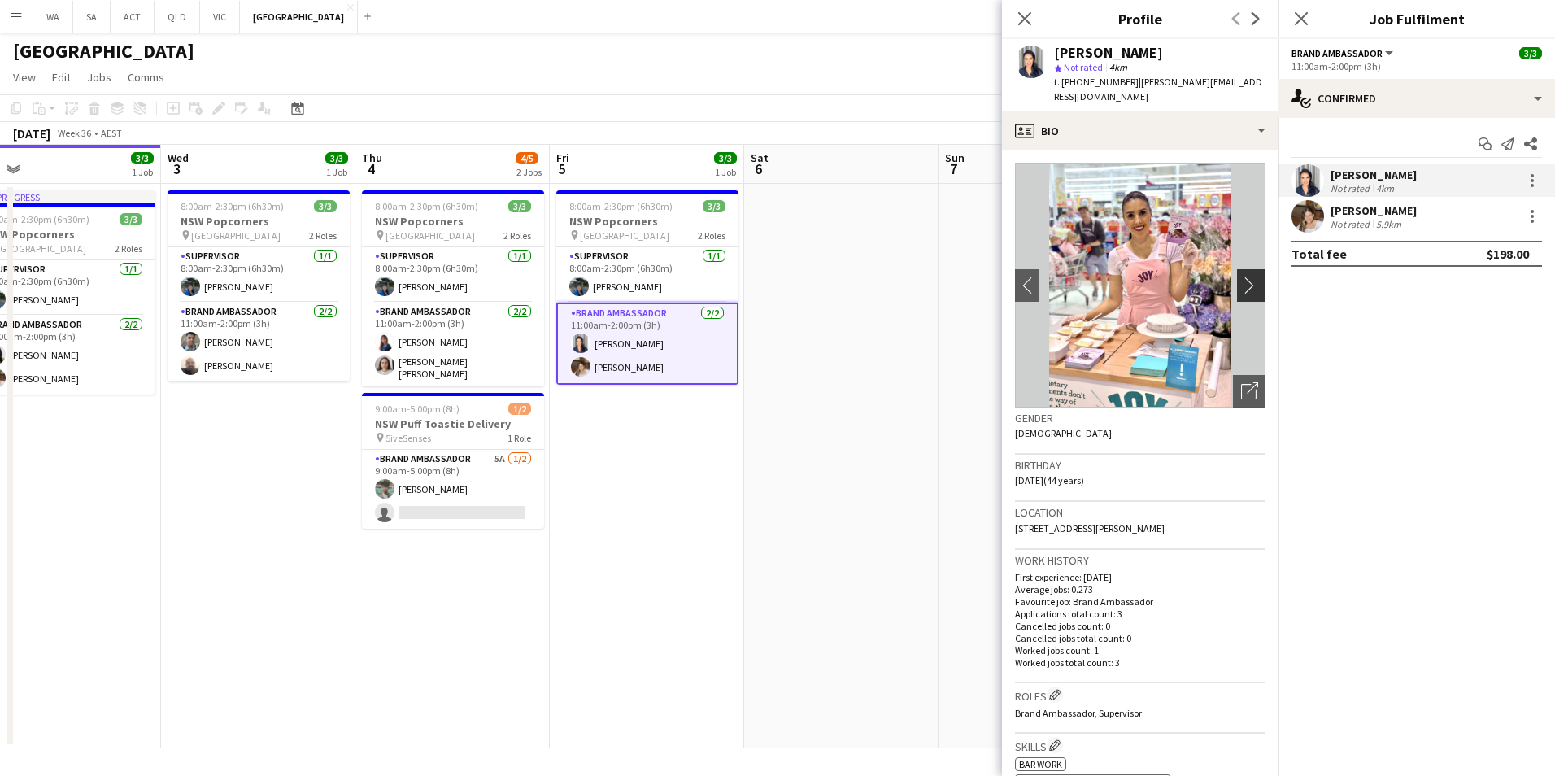
click at [1243, 277] on app-icon "chevron-right" at bounding box center [1253, 285] width 25 height 17
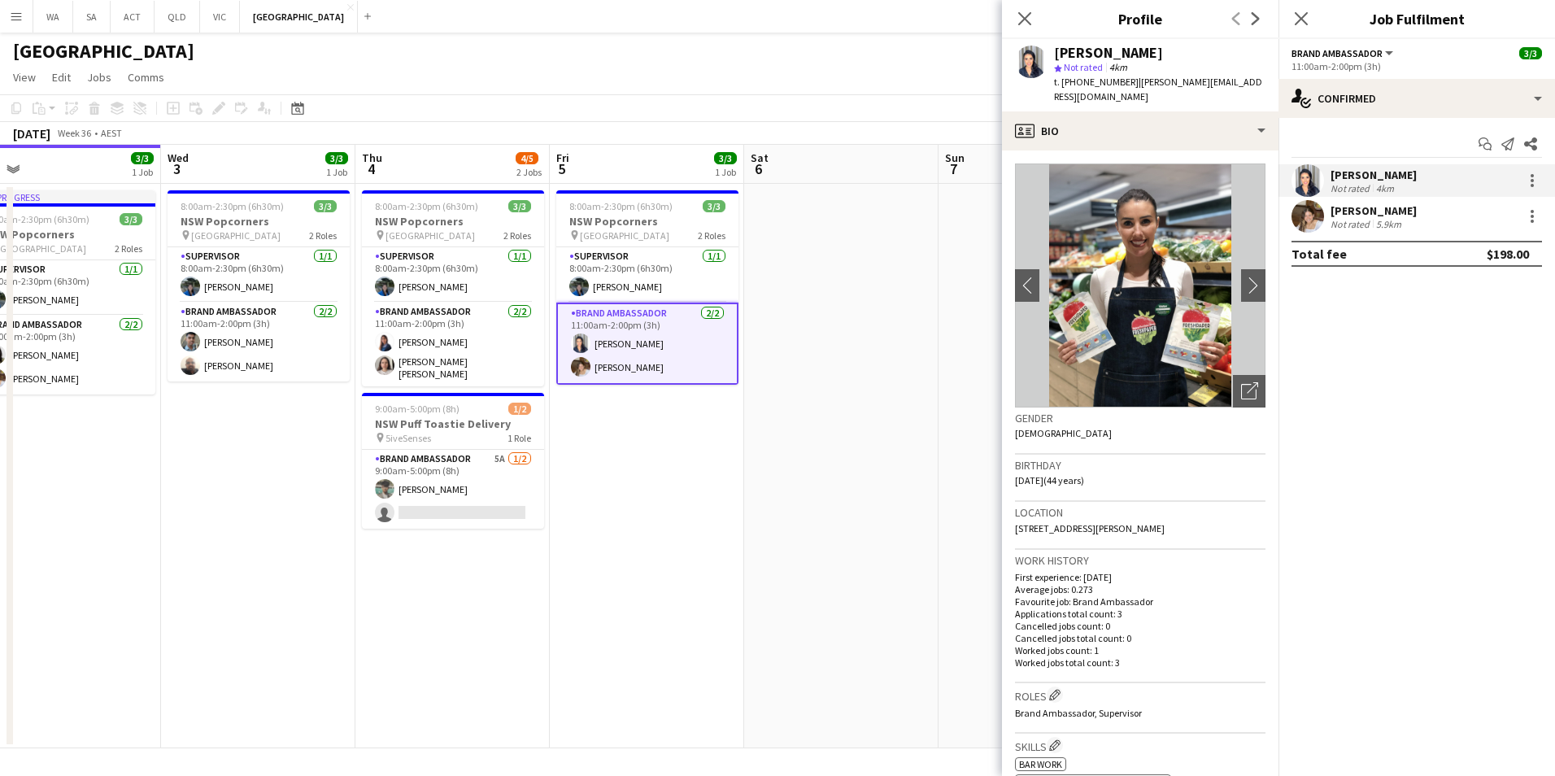
drag, startPoint x: 1017, startPoint y: 512, endPoint x: 1247, endPoint y: 520, distance: 230.3
click at [1247, 520] on div "Location [STREET_ADDRESS][PERSON_NAME]" at bounding box center [1140, 525] width 250 height 47
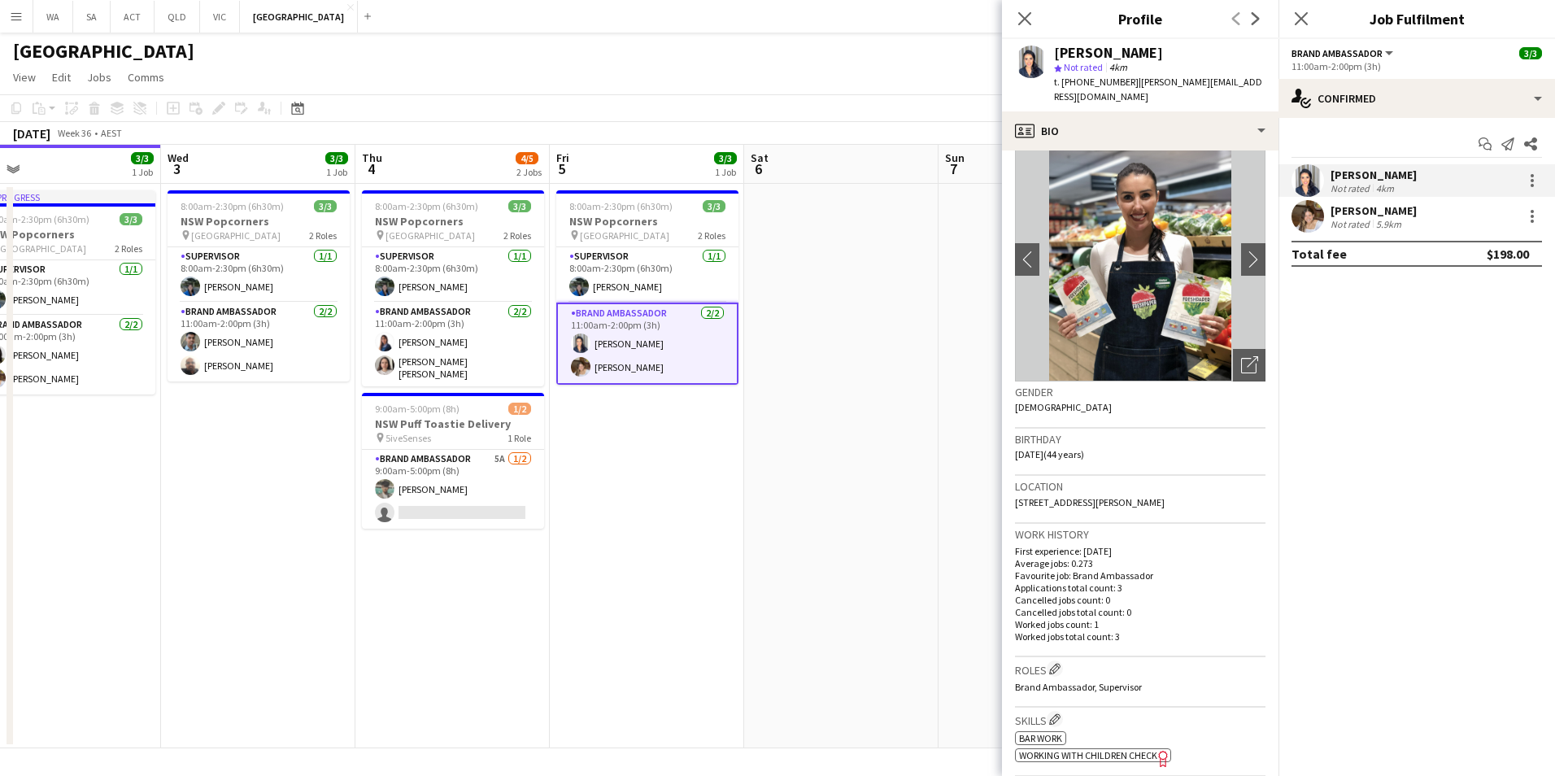
scroll to position [0, 0]
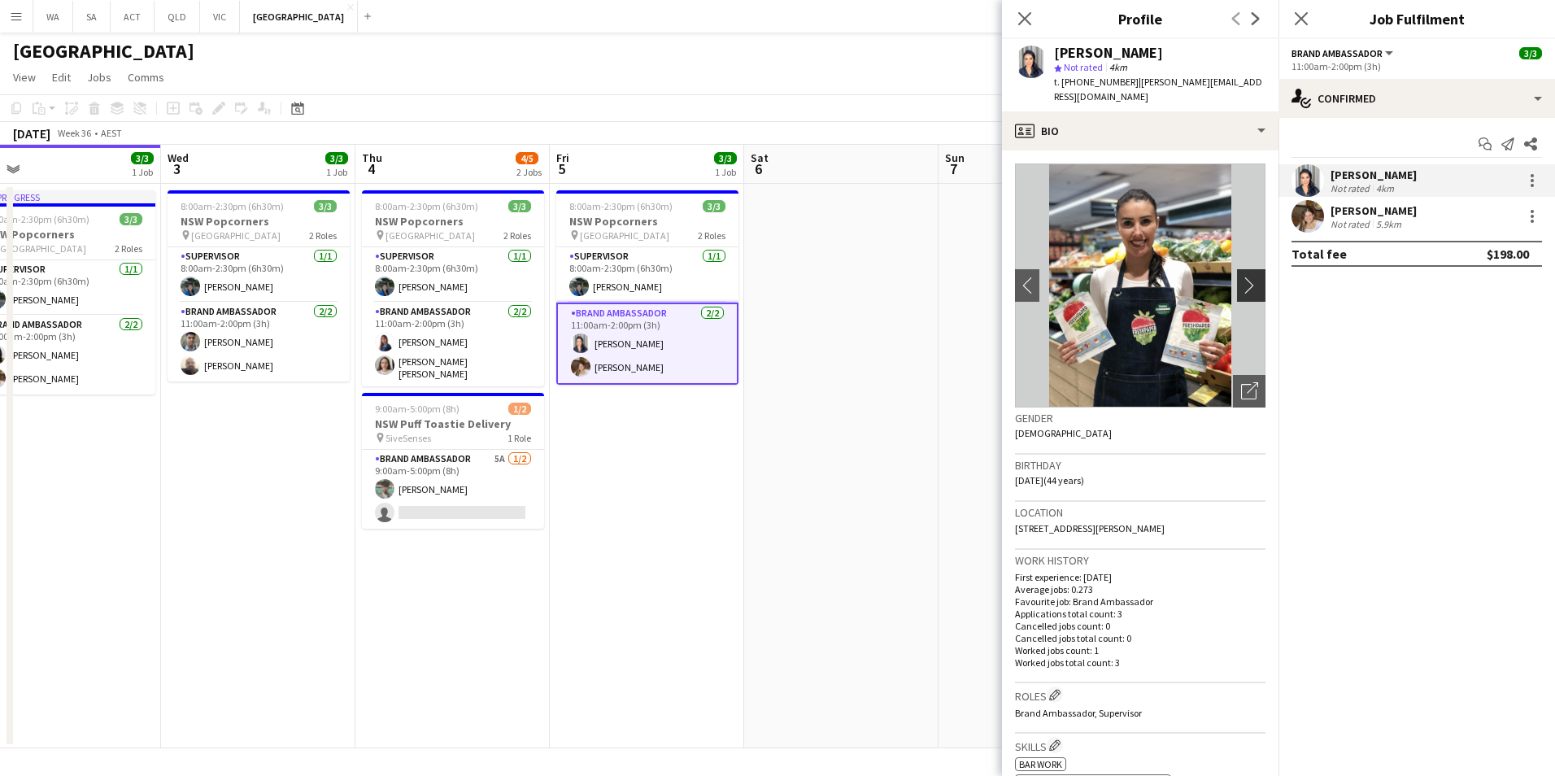
click at [1251, 277] on app-icon "chevron-right" at bounding box center [1253, 285] width 25 height 17
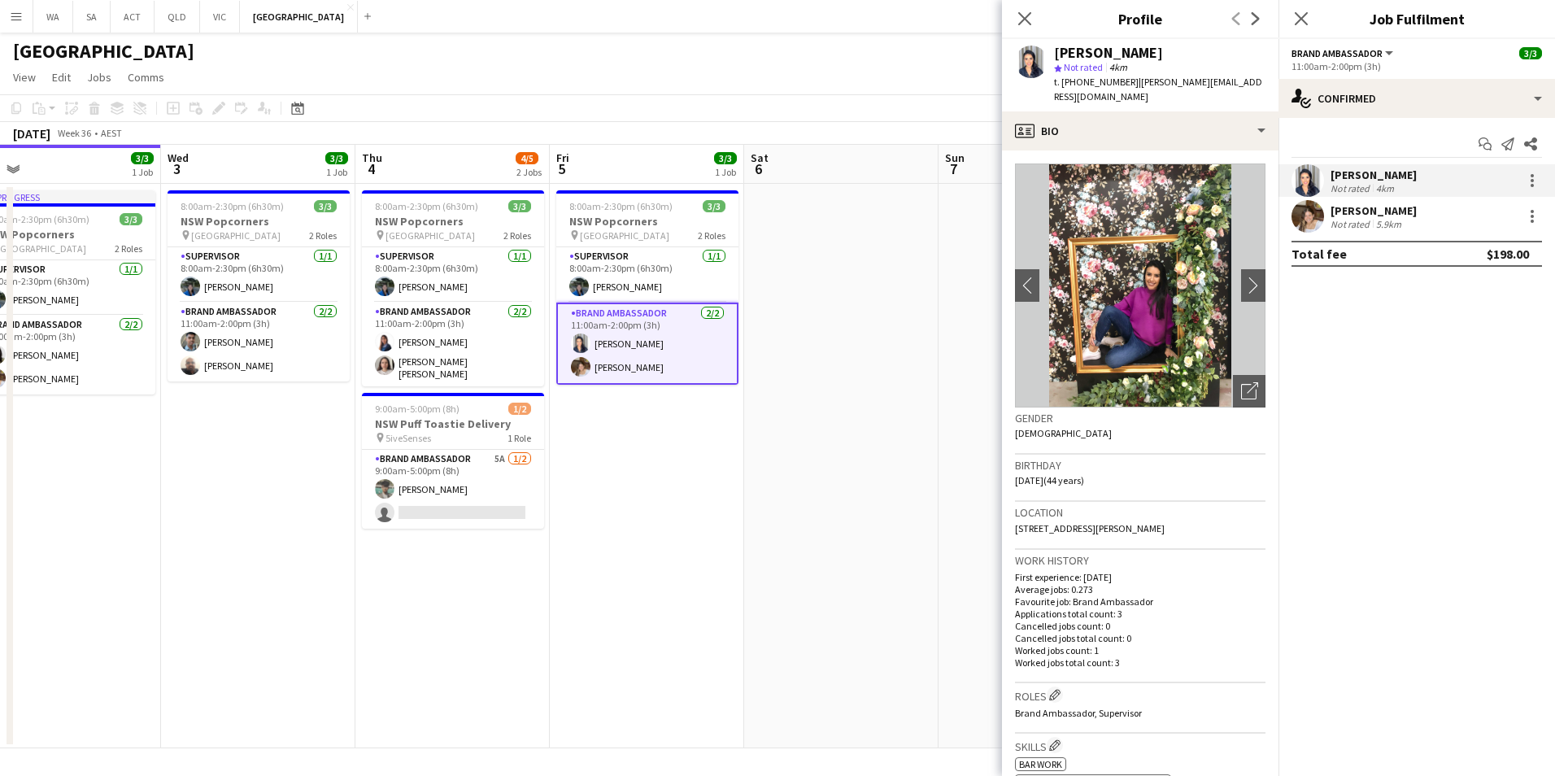
click at [1086, 607] on p "Applications total count: 3" at bounding box center [1140, 613] width 250 height 12
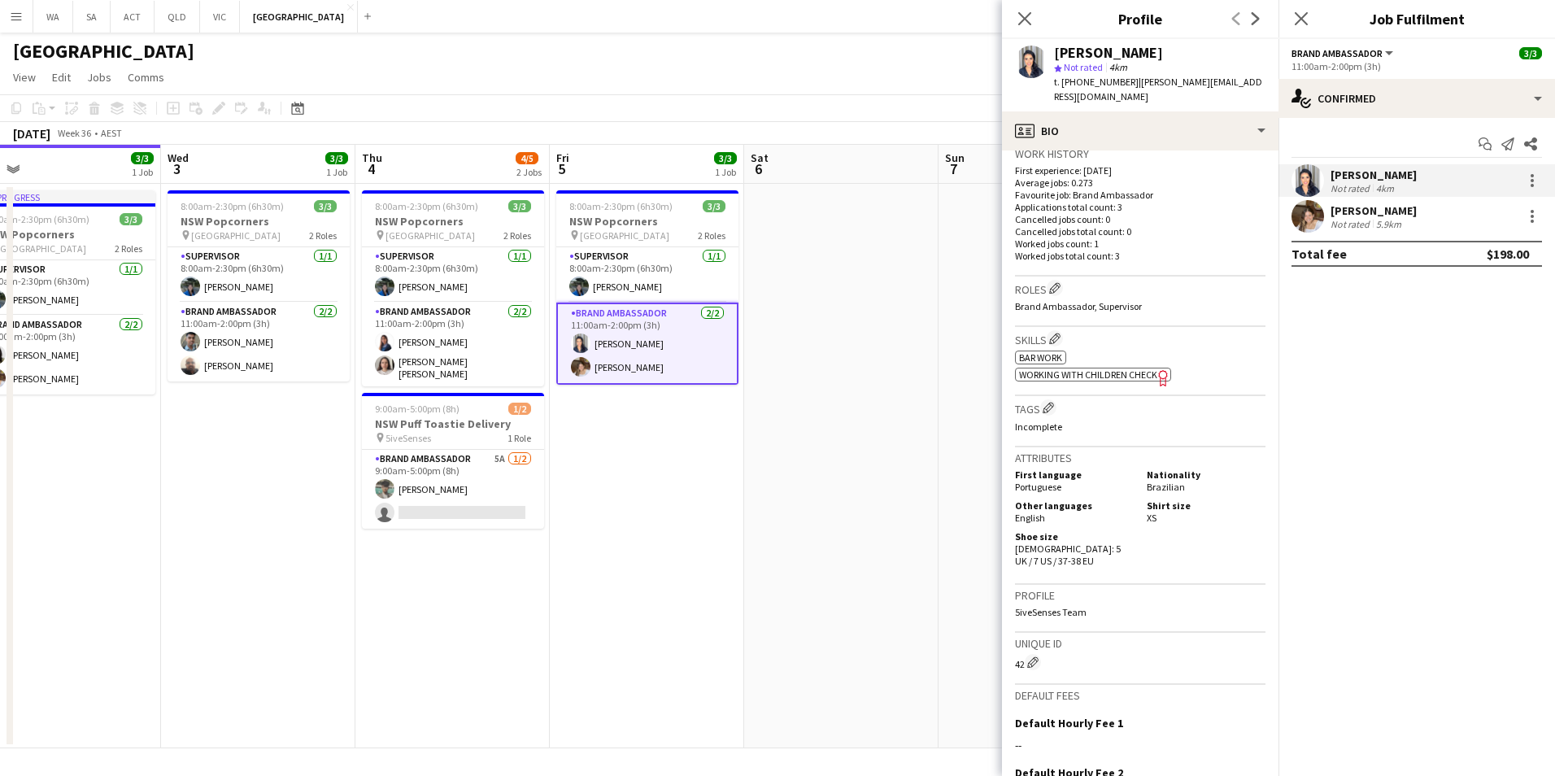
scroll to position [488, 0]
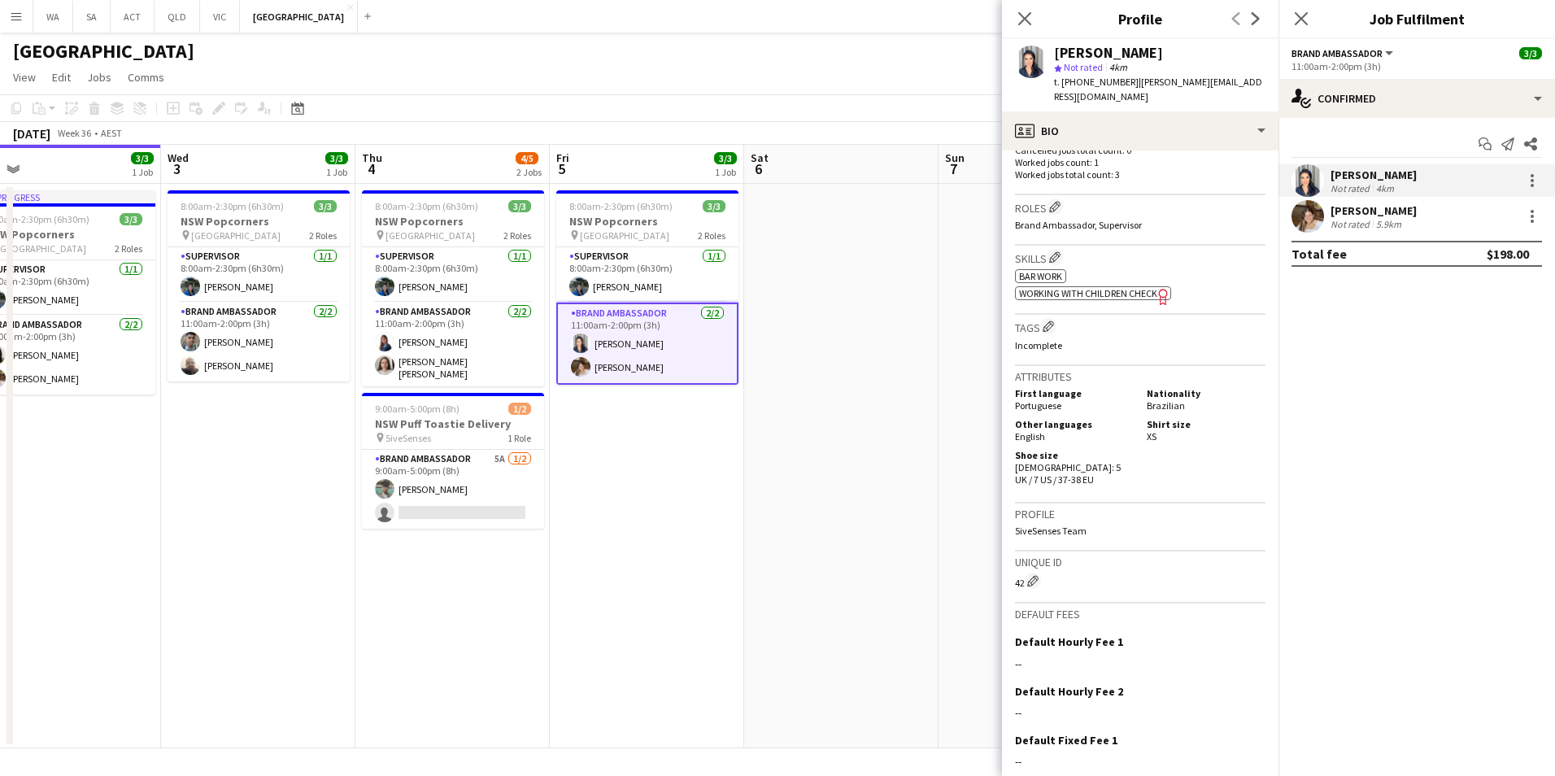
click at [1359, 224] on div "Not rated" at bounding box center [1351, 224] width 42 height 12
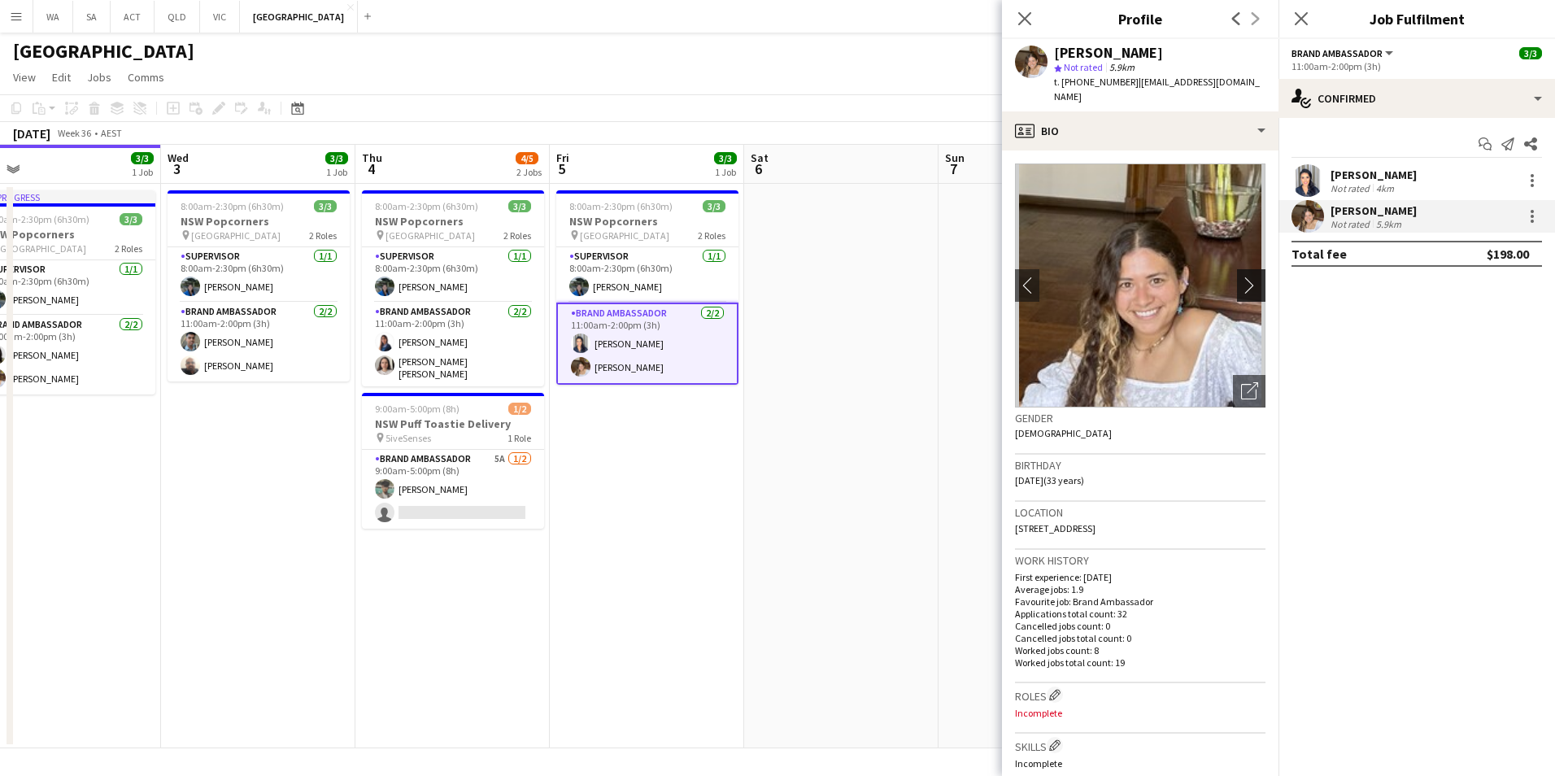
click at [1242, 277] on app-icon "chevron-right" at bounding box center [1253, 285] width 25 height 17
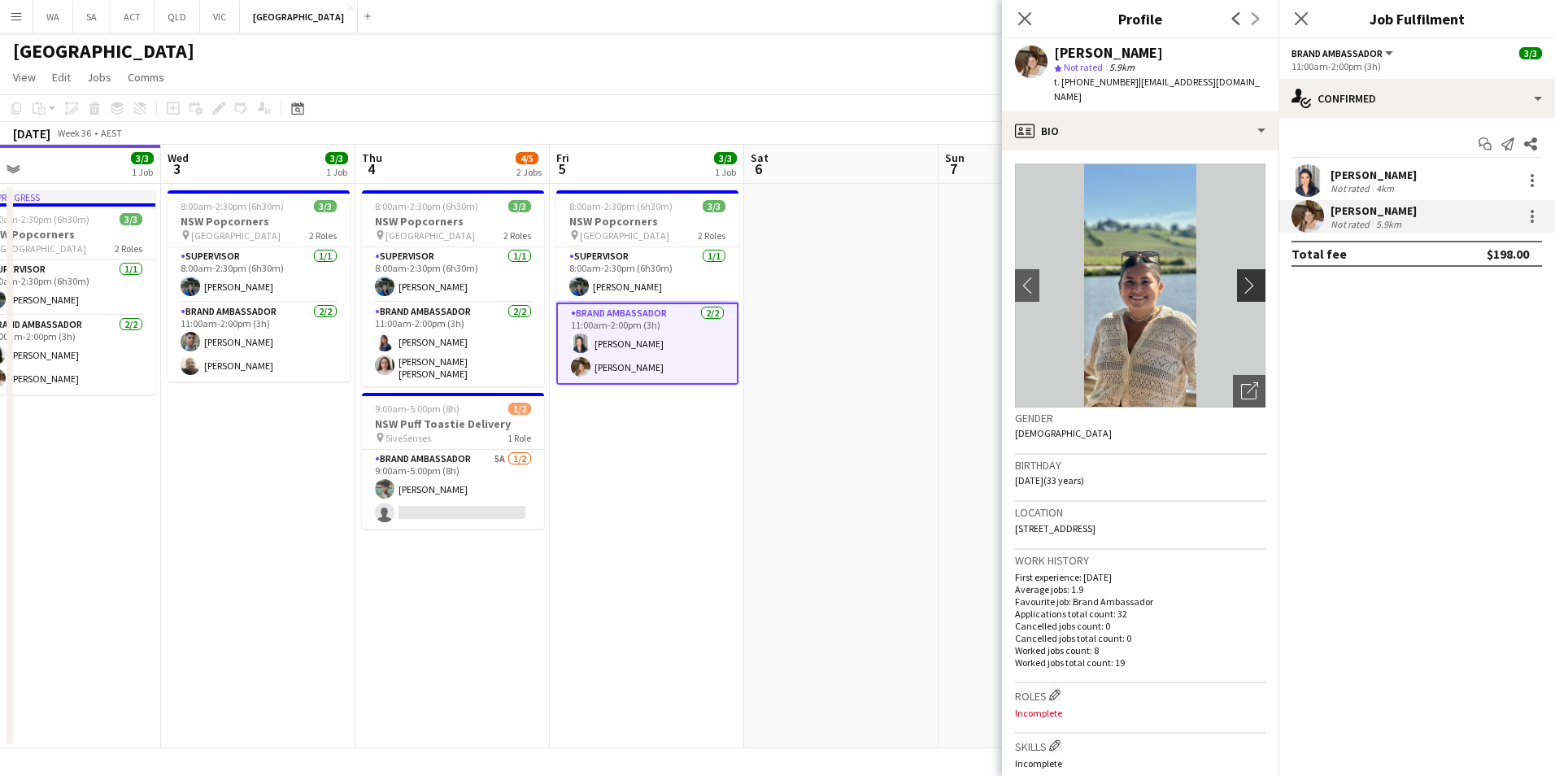
click at [1242, 277] on app-icon "chevron-right" at bounding box center [1253, 285] width 25 height 17
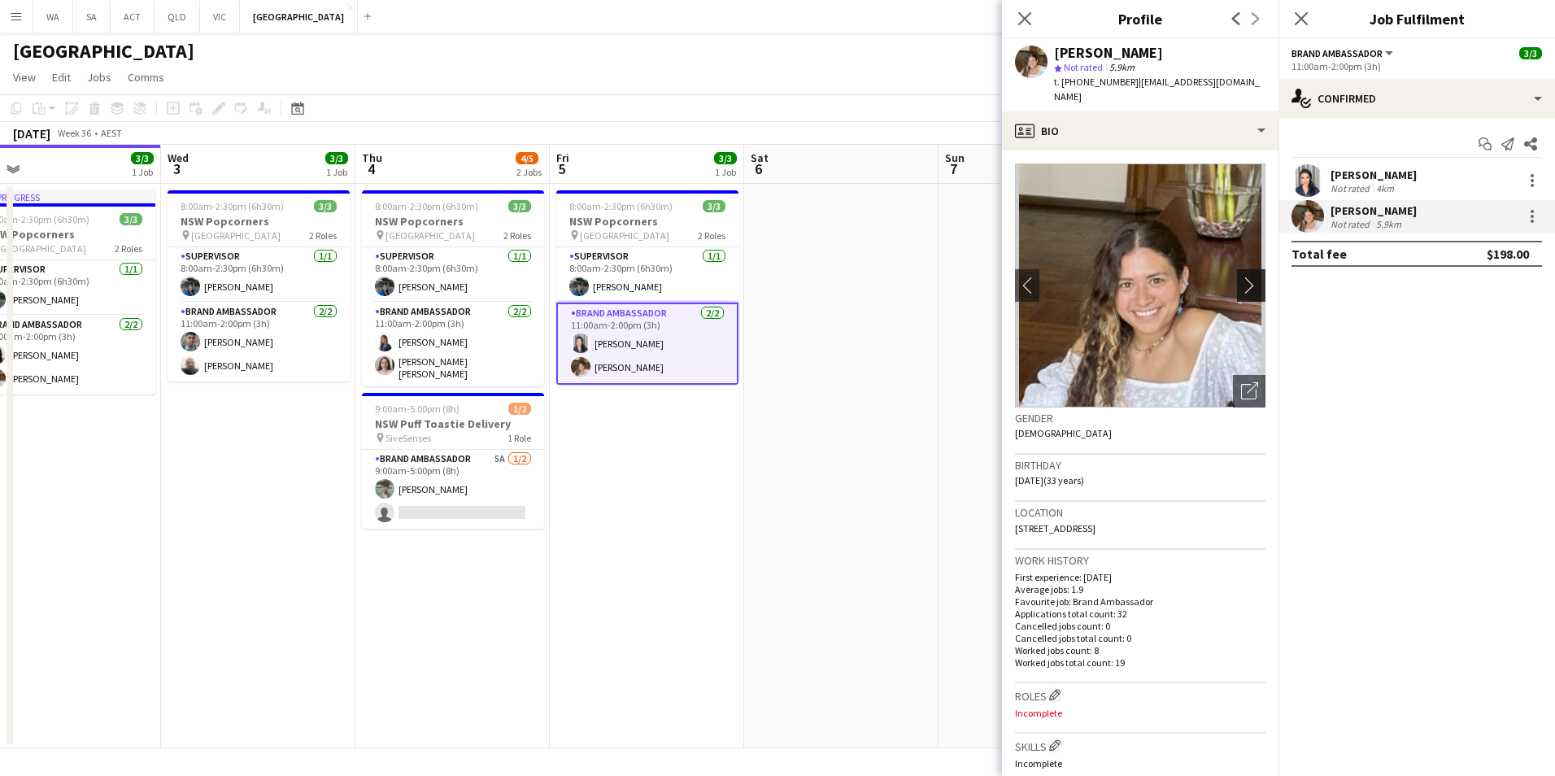
click at [1241, 277] on app-icon "chevron-right" at bounding box center [1253, 285] width 25 height 17
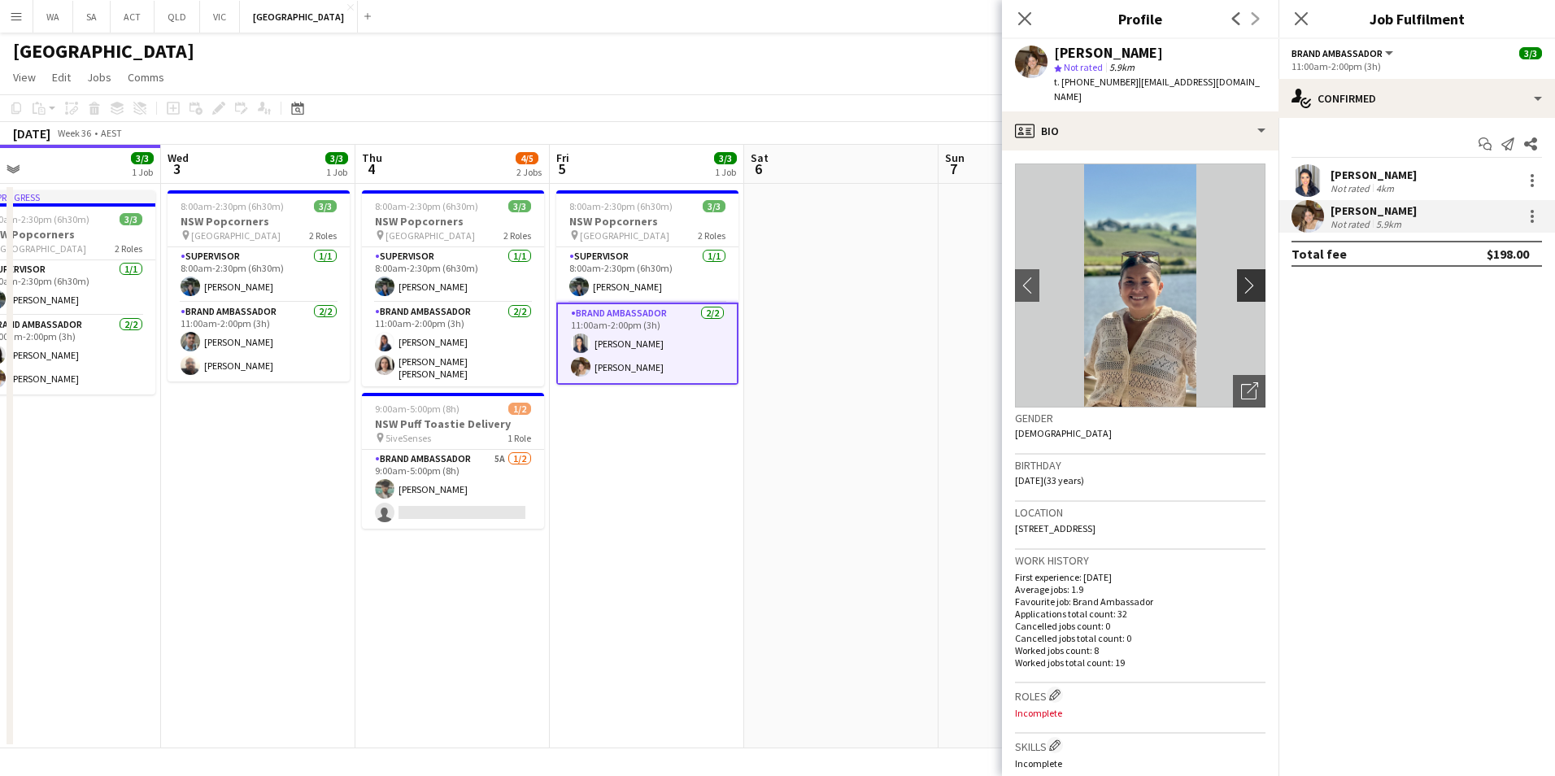
click at [1241, 277] on app-icon "chevron-right" at bounding box center [1253, 285] width 25 height 17
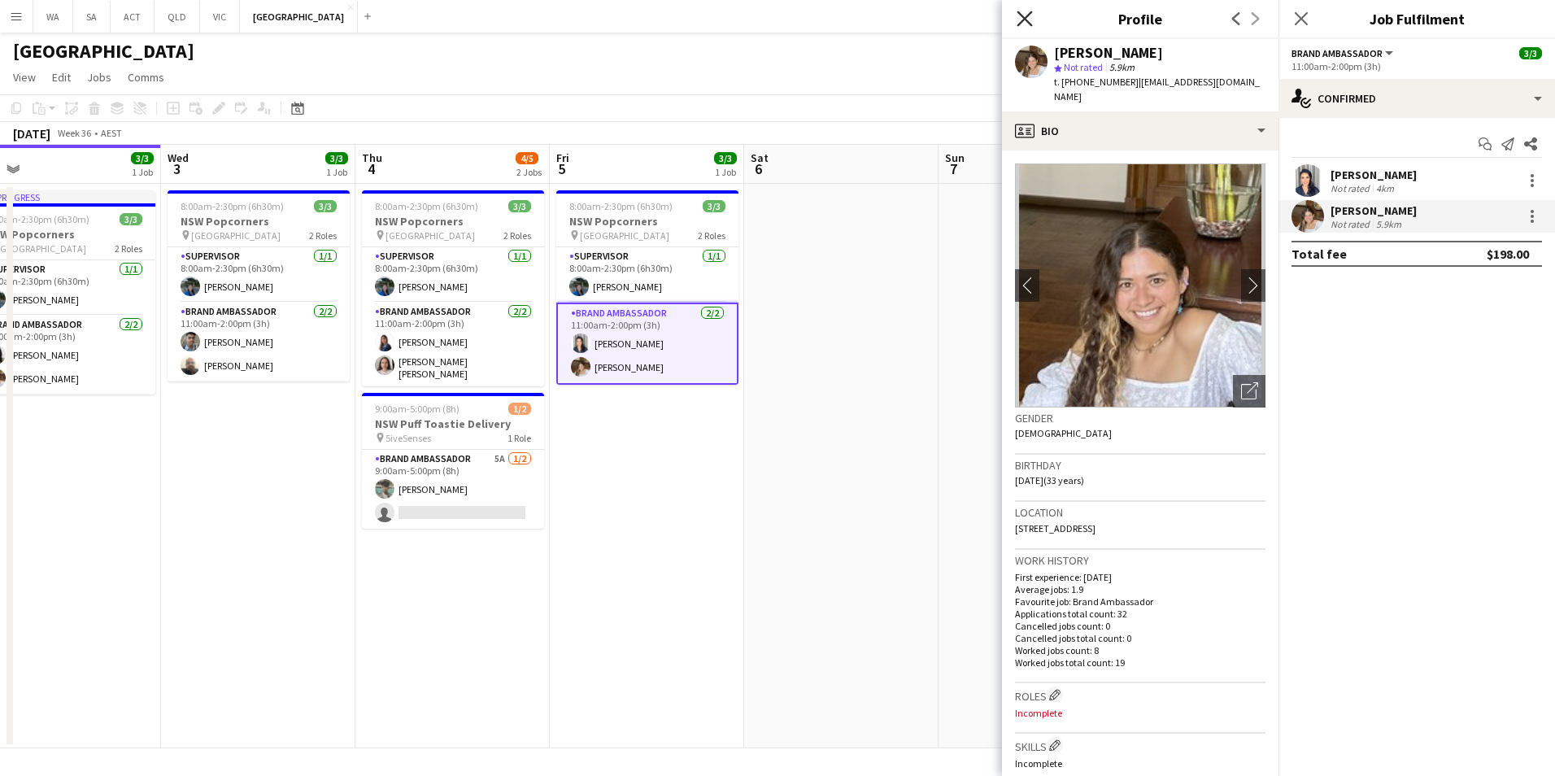
click at [1019, 18] on icon "Close pop-in" at bounding box center [1024, 18] width 15 height 15
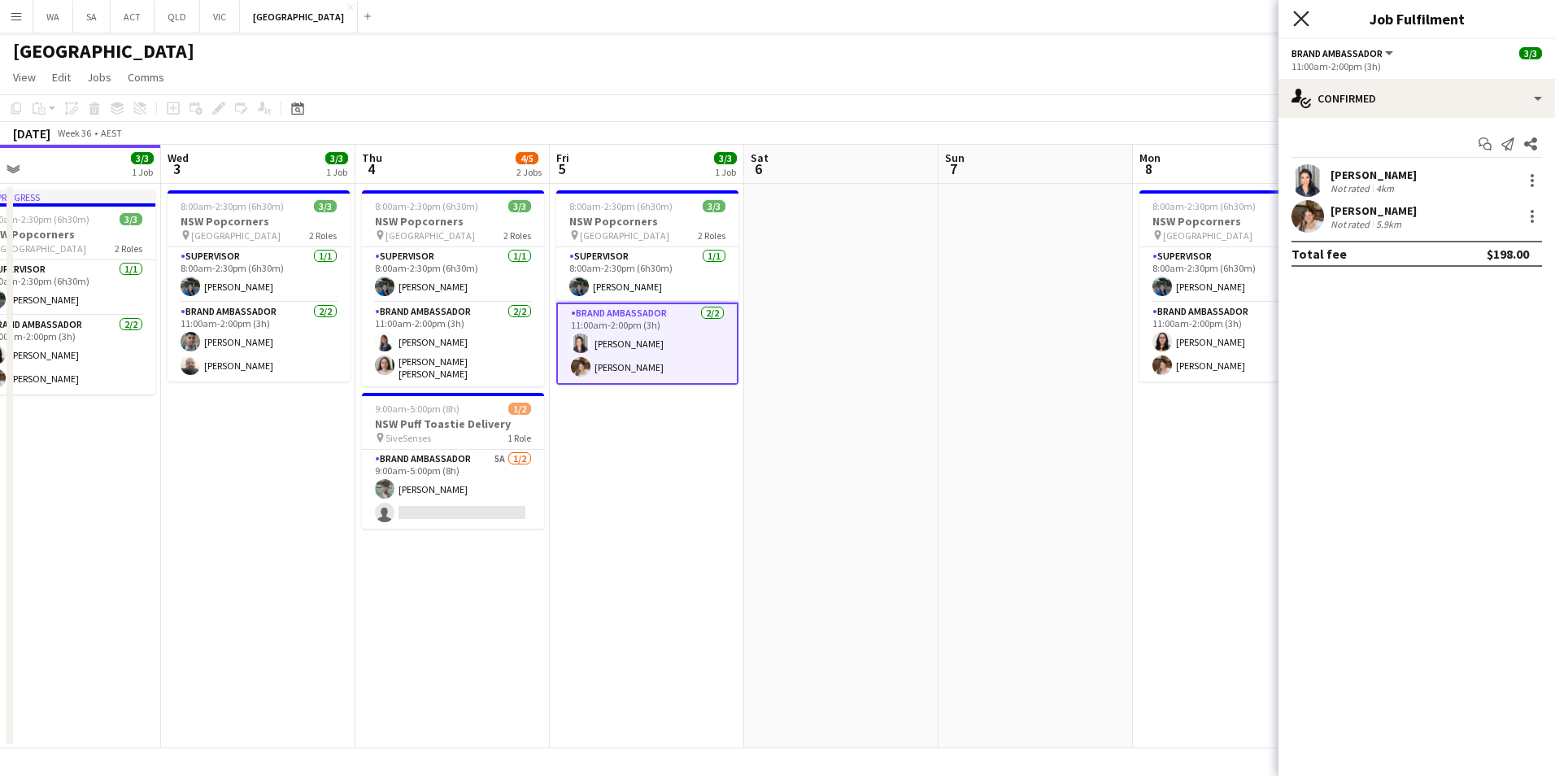
click at [1297, 15] on icon at bounding box center [1300, 18] width 15 height 15
